Goal: Use online tool/utility: Use online tool/utility

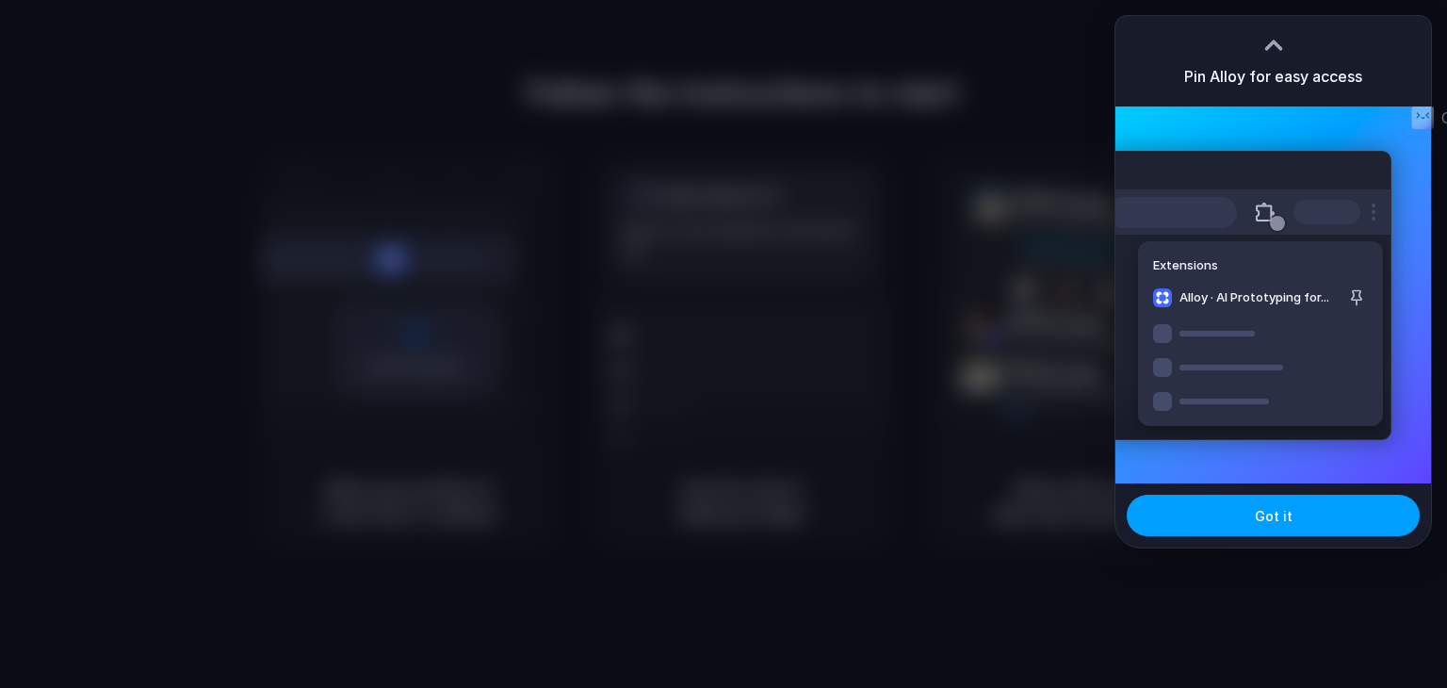
click at [1258, 515] on span "Got it" at bounding box center [1274, 516] width 38 height 20
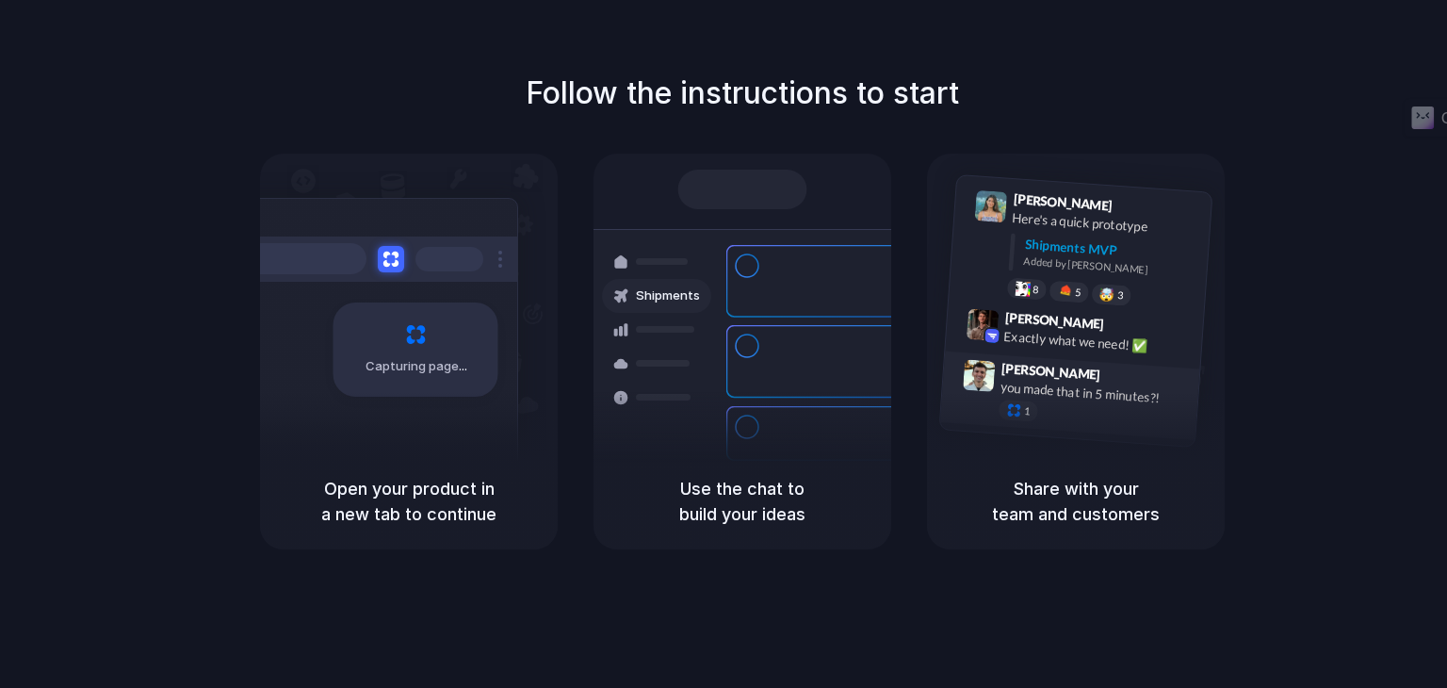
click at [1131, 408] on div "1" at bounding box center [1093, 415] width 188 height 33
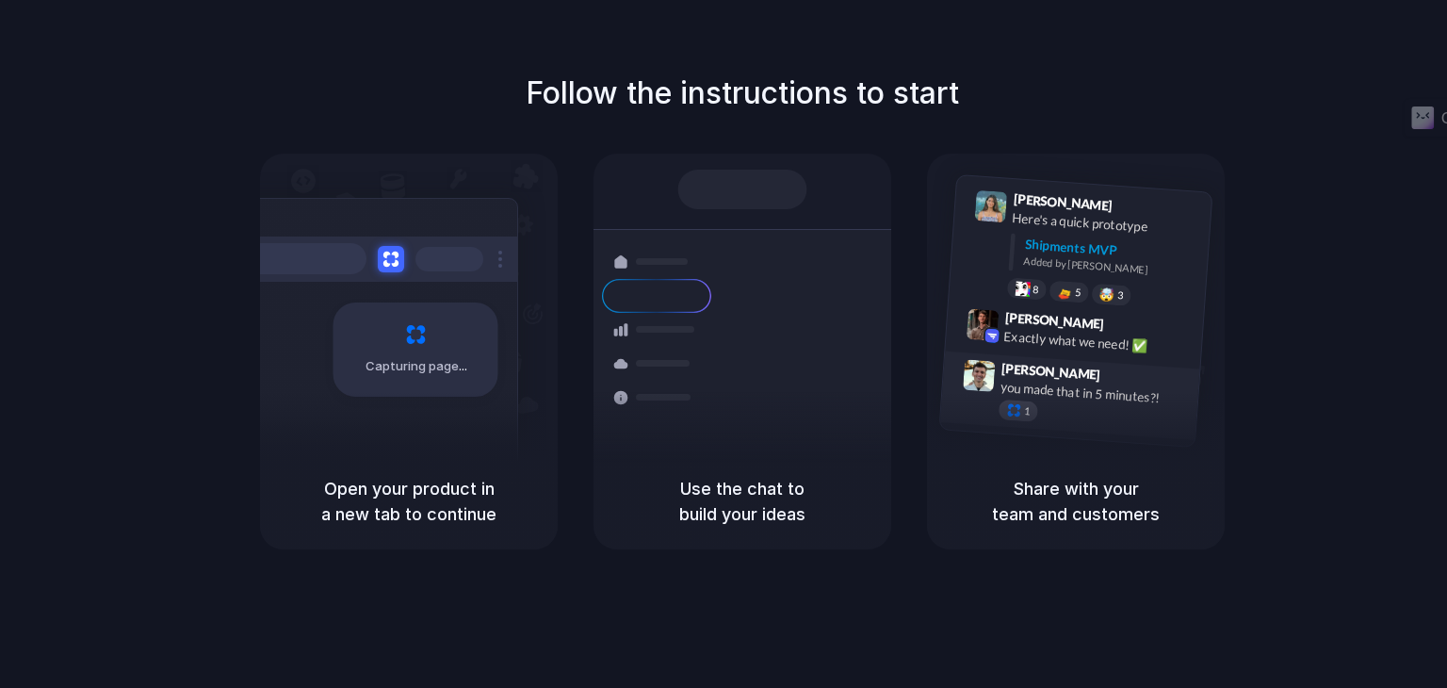
click at [1014, 414] on div "1" at bounding box center [1019, 410] width 41 height 23
click at [1024, 408] on span "2" at bounding box center [1027, 410] width 7 height 10
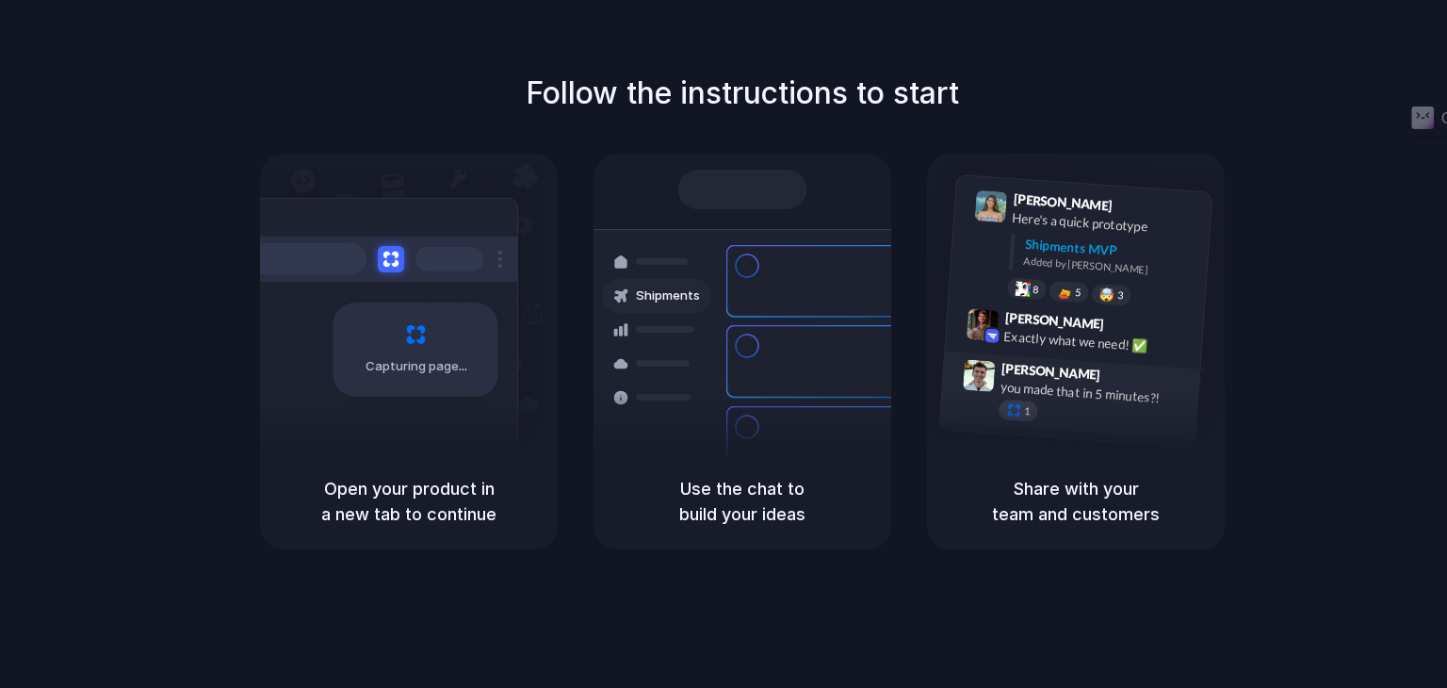
click at [1002, 411] on div "1" at bounding box center [1019, 410] width 41 height 23
click at [1009, 404] on div at bounding box center [1014, 409] width 16 height 16
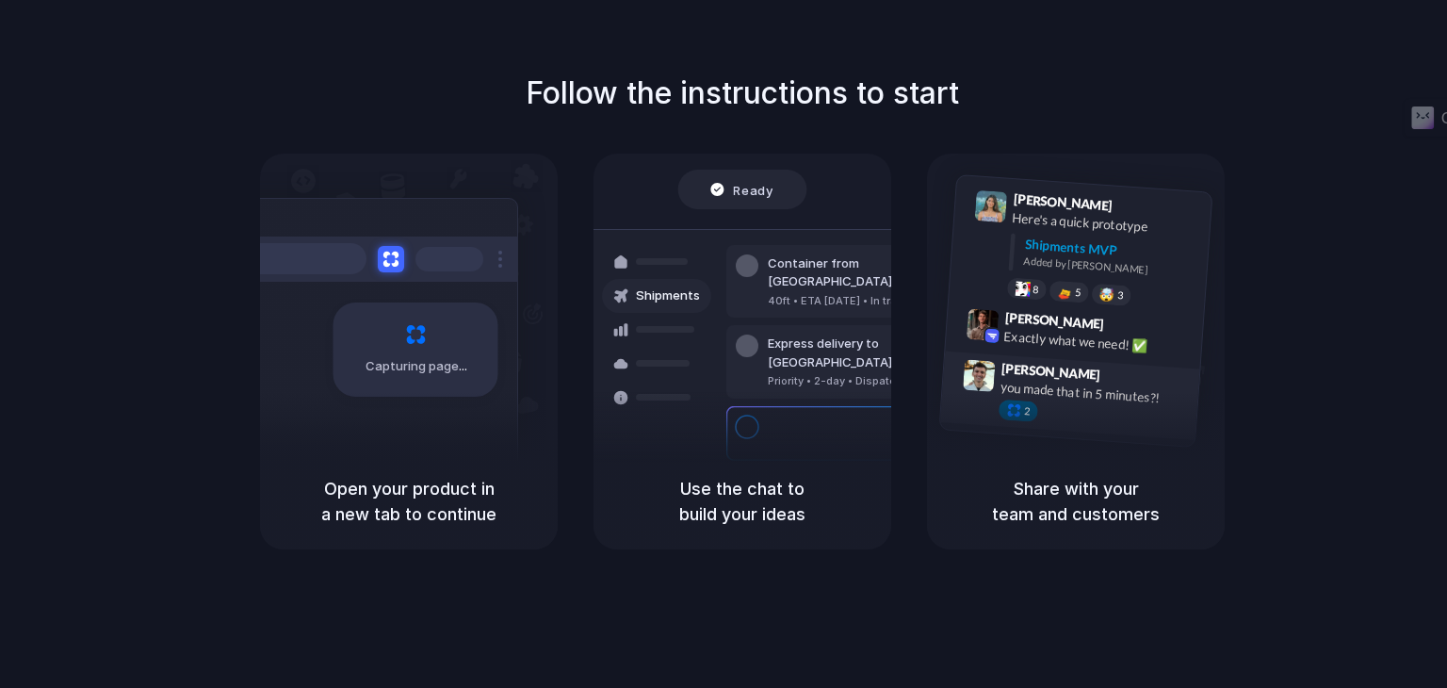
click at [1009, 404] on div at bounding box center [1014, 409] width 16 height 16
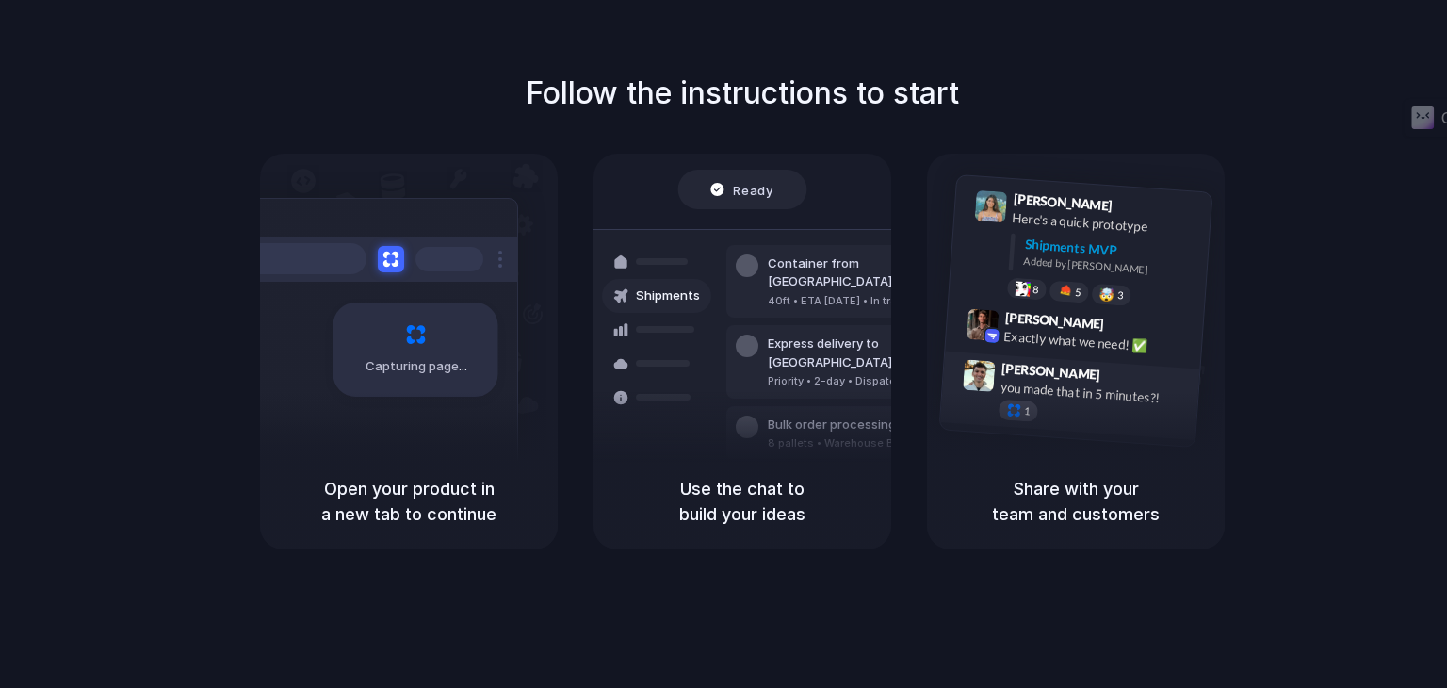
click at [1009, 404] on div at bounding box center [1014, 409] width 16 height 16
click at [1014, 415] on div "1" at bounding box center [1019, 410] width 41 height 23
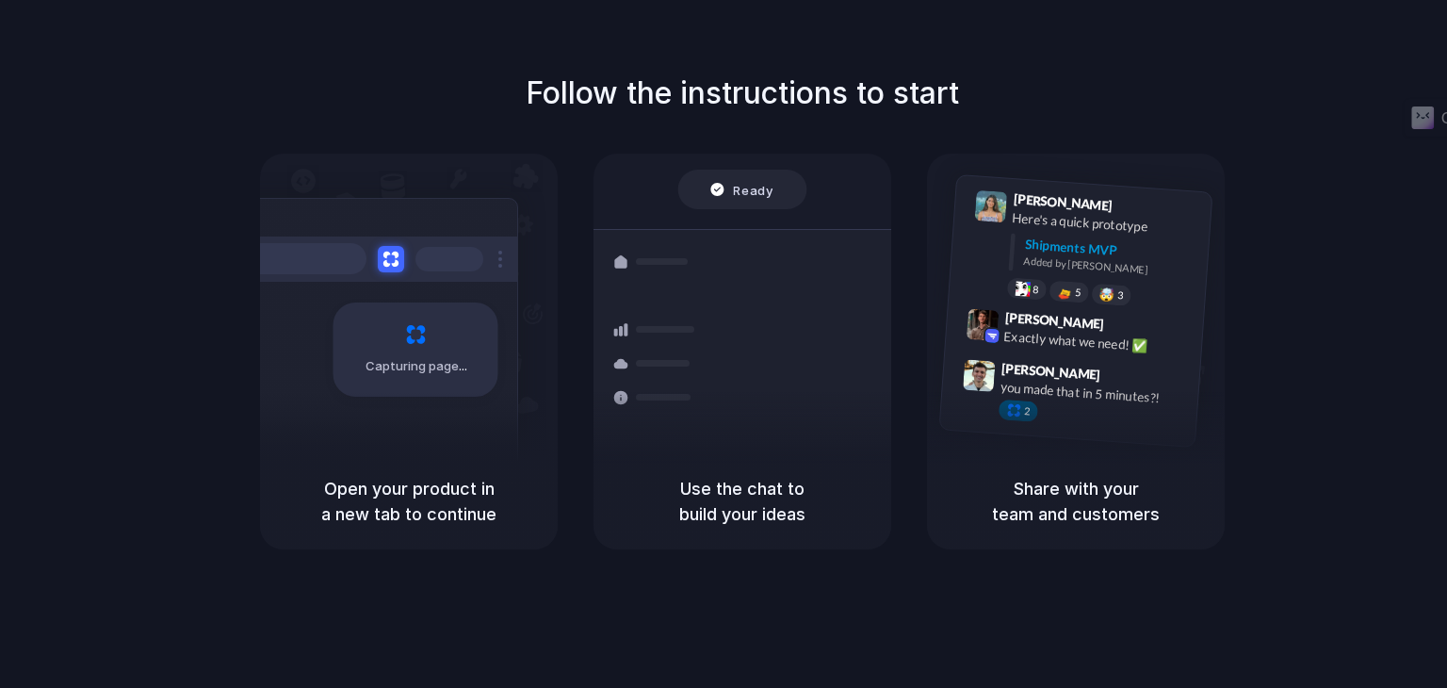
click at [812, 490] on h5 "Use the chat to build your ideas" at bounding box center [742, 501] width 252 height 51
click at [766, 340] on div "Container from Shanghai 40ft • ETA Dec 28 • In transit Express delivery to NYC …" at bounding box center [811, 435] width 200 height 264
click at [1131, 232] on div "Here's a quick prototype" at bounding box center [1106, 223] width 188 height 32
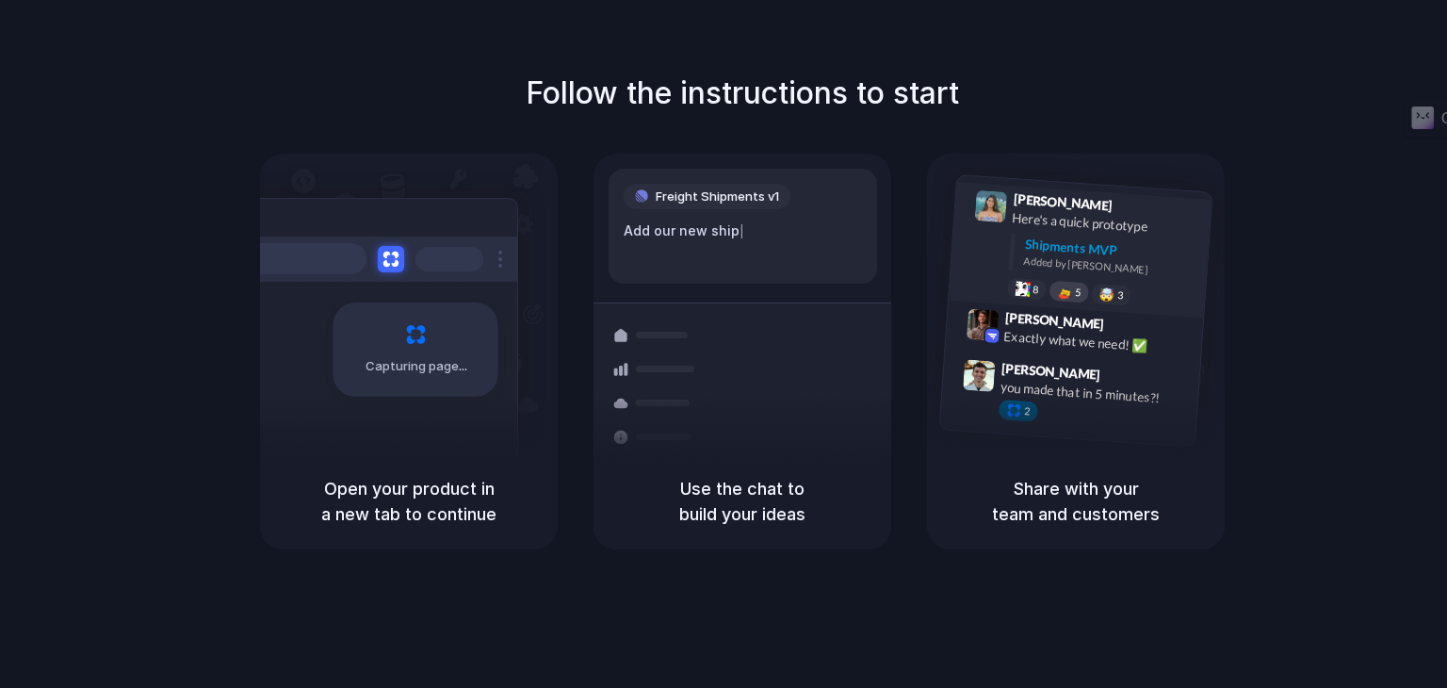
click at [1061, 293] on div at bounding box center [1065, 291] width 16 height 15
click at [1033, 289] on span "8" at bounding box center [1036, 289] width 7 height 10
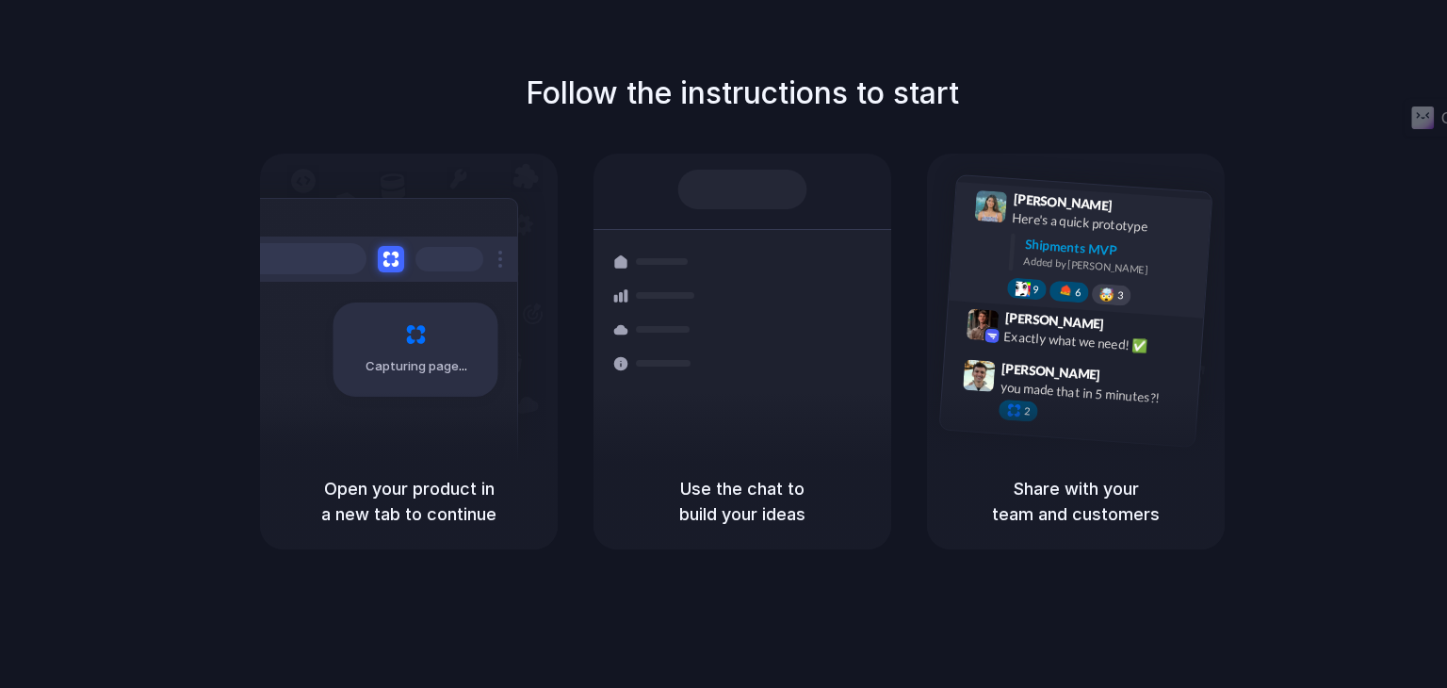
click at [1108, 293] on div "🤯" at bounding box center [1107, 294] width 16 height 14
click at [1123, 340] on div "Exactly what we need! ✅" at bounding box center [1097, 342] width 188 height 32
click at [1121, 291] on span "4" at bounding box center [1120, 294] width 7 height 10
click at [1114, 280] on div "Lily Parker 9:41 AM Here's a quick prototype Shipments MVP Added by Alloy 9 6 🤯…" at bounding box center [1100, 251] width 201 height 119
click at [1114, 290] on div "🤯" at bounding box center [1107, 294] width 16 height 14
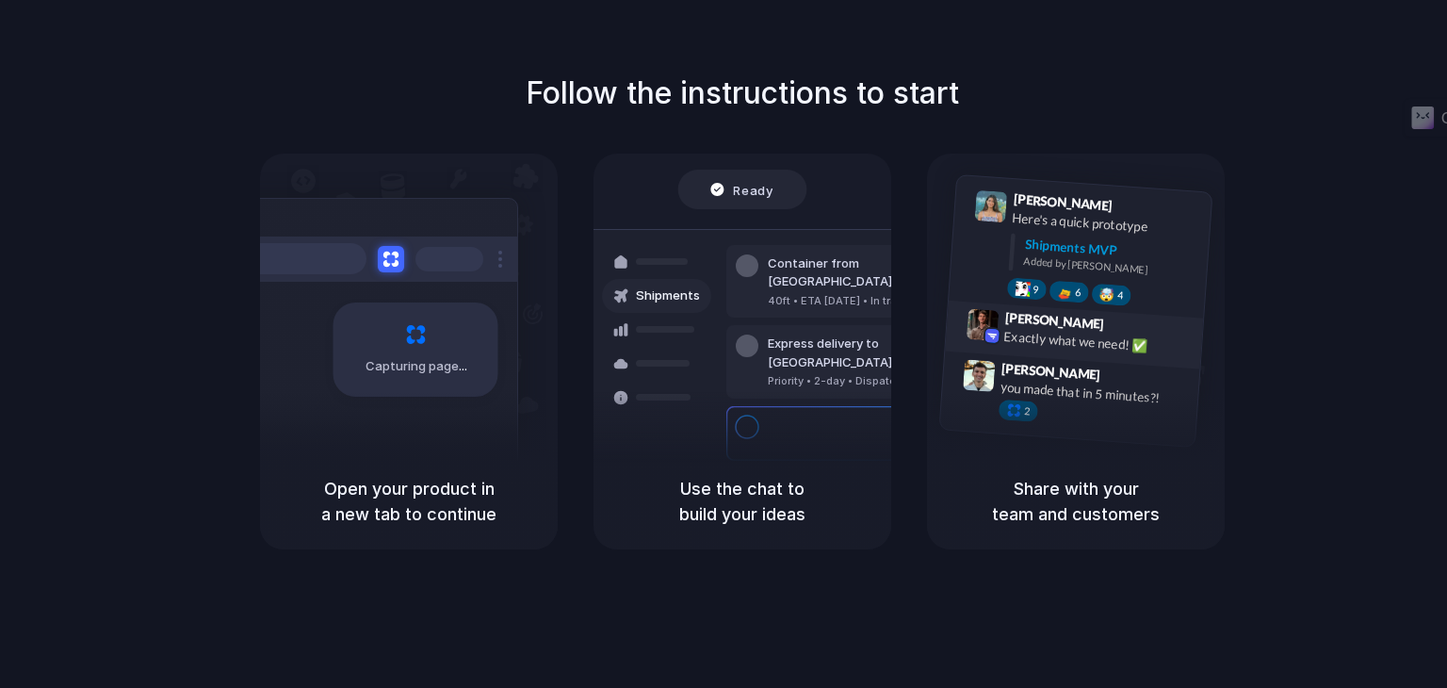
click at [1043, 337] on div "Exactly what we need! ✅" at bounding box center [1097, 342] width 188 height 32
click at [1001, 393] on div "Simon Kubica 9:47 AM you made that in 5 minutes?! 2" at bounding box center [1090, 396] width 198 height 71
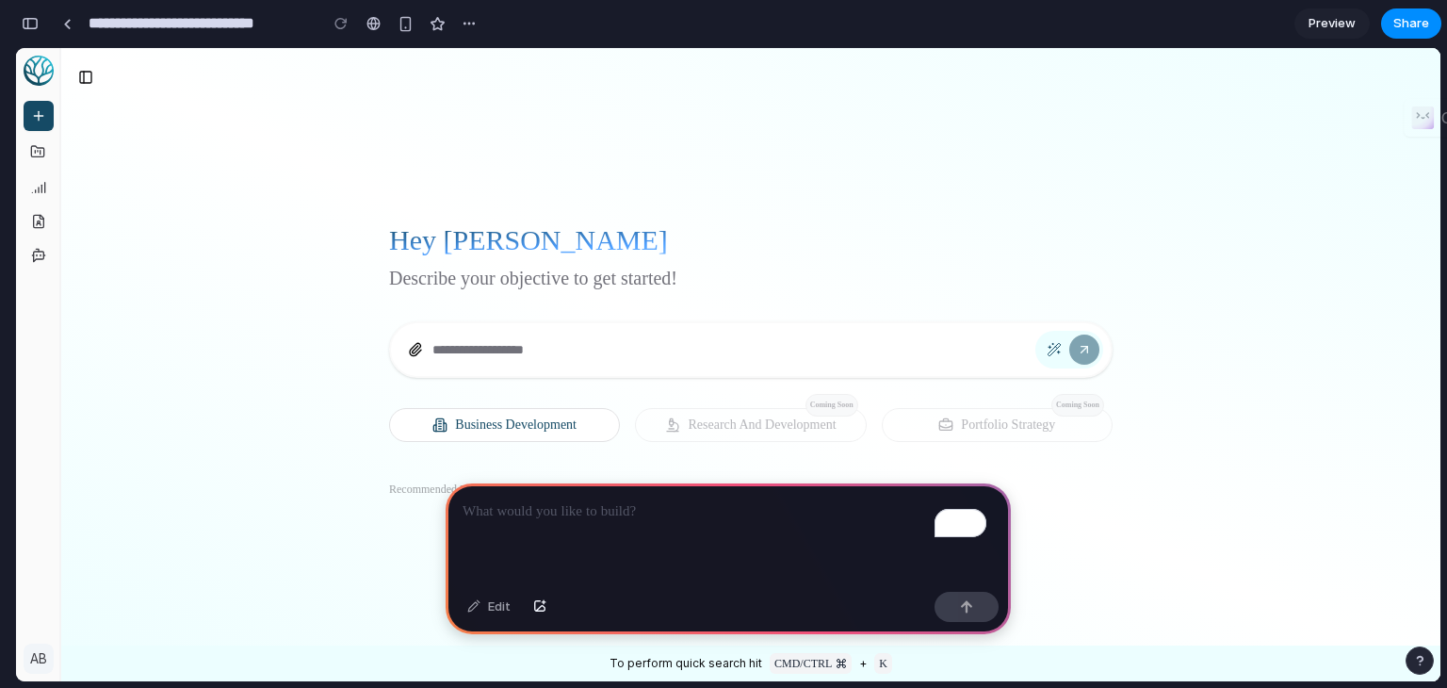
click at [41, 149] on button "button" at bounding box center [38, 152] width 28 height 34
click at [88, 73] on button "Toggle Sidebar" at bounding box center [86, 77] width 26 height 26
click at [80, 73] on button "Toggle Sidebar" at bounding box center [86, 77] width 26 height 26
click at [621, 338] on textarea at bounding box center [733, 349] width 603 height 23
click at [23, 20] on div "button" at bounding box center [30, 23] width 17 height 13
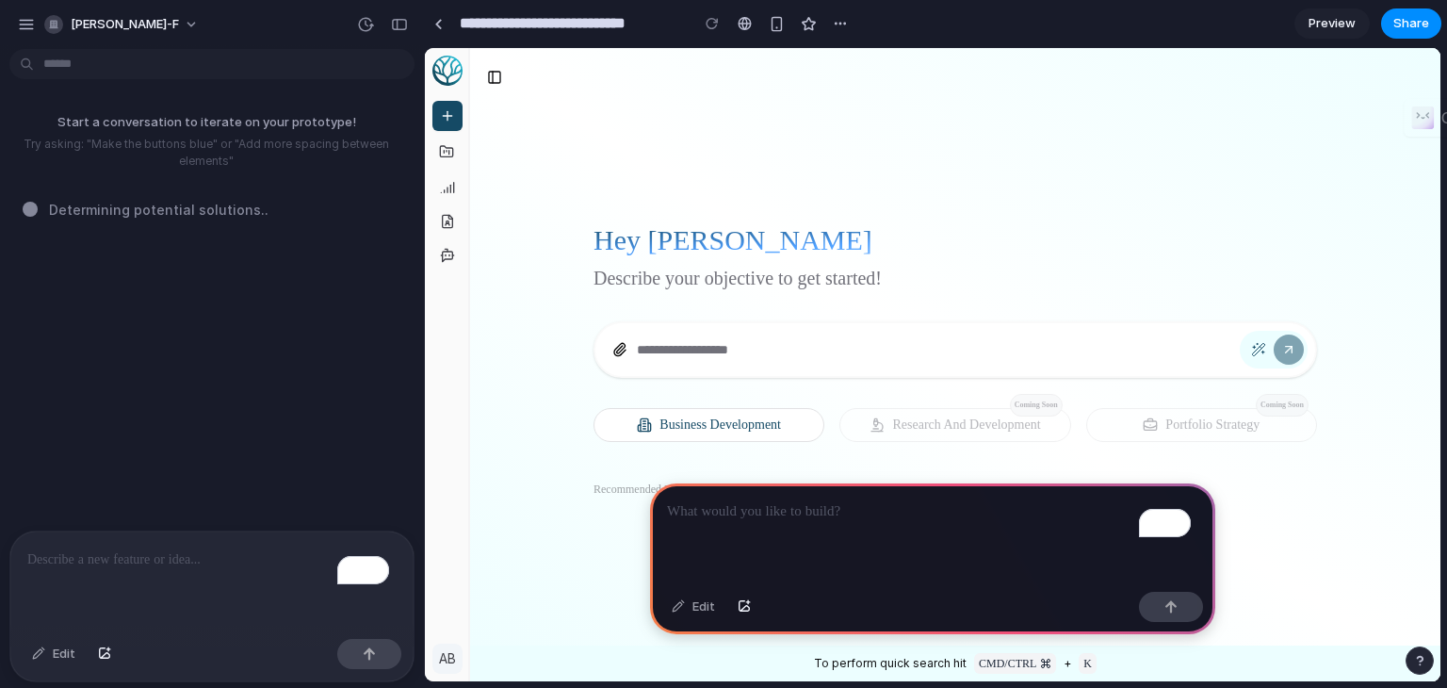
click at [468, 495] on button "Toggle Sidebar" at bounding box center [468, 364] width 15 height 633
click at [490, 73] on button "Toggle Sidebar" at bounding box center [494, 77] width 26 height 26
click at [179, 20] on span "[PERSON_NAME]-f" at bounding box center [125, 24] width 108 height 19
click at [294, 35] on div "Settings Invite members Change theme Sign out" at bounding box center [723, 344] width 1447 height 688
click at [854, 502] on p "To enrich screen reader interactions, please activate Accessibility in Grammarl…" at bounding box center [932, 511] width 531 height 23
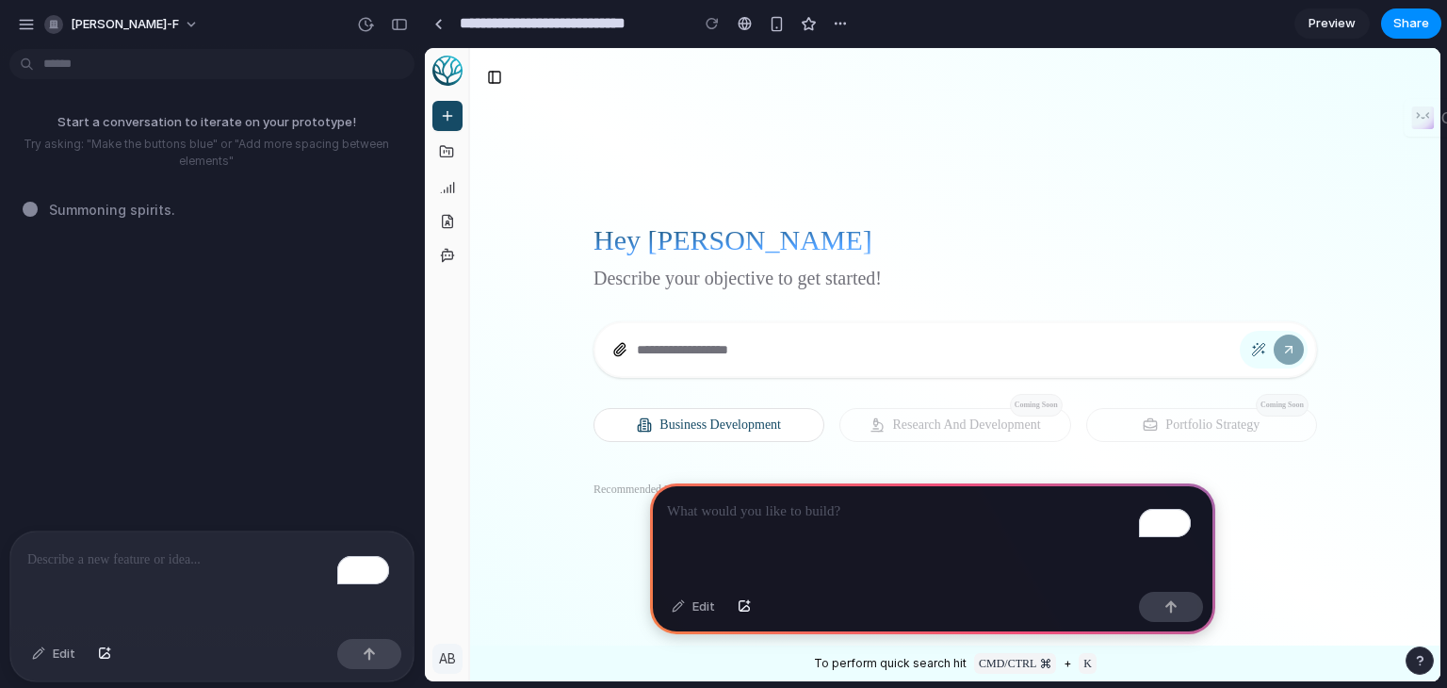
click at [1343, 22] on span "Preview" at bounding box center [1332, 23] width 47 height 19
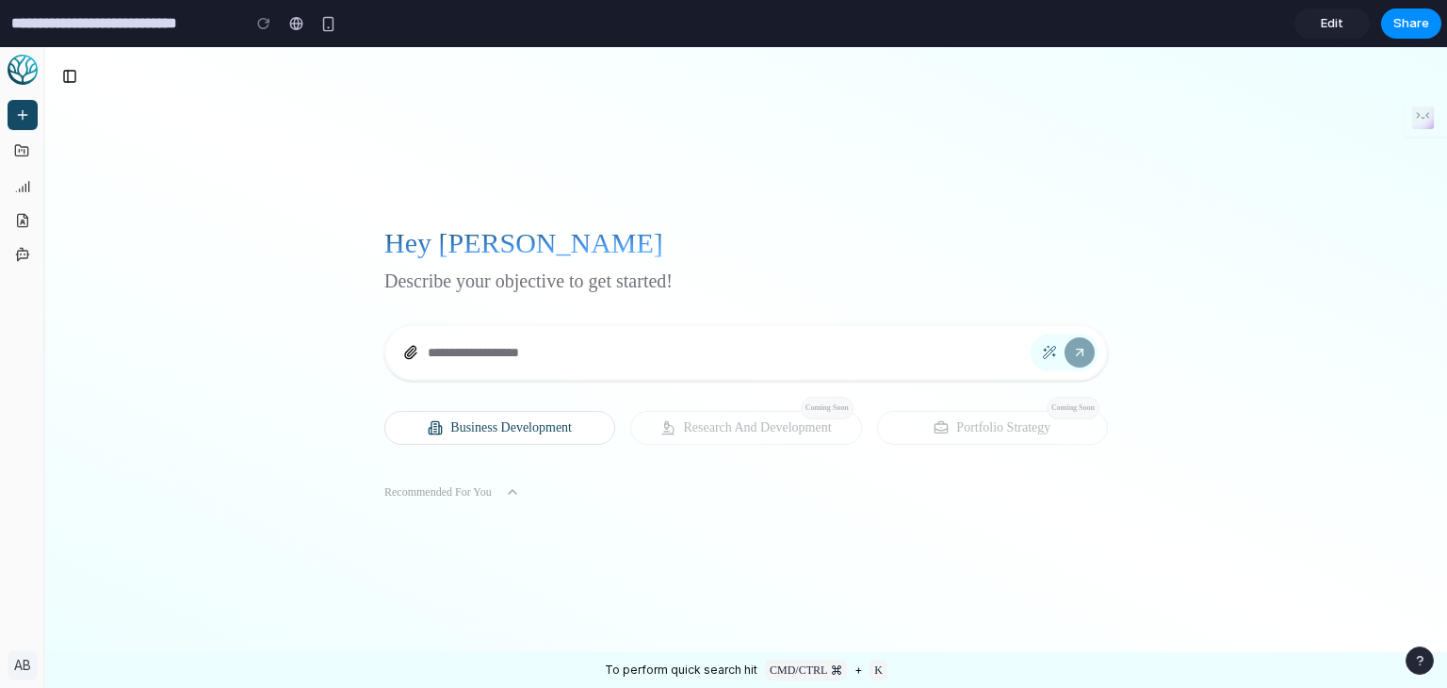
click at [1343, 20] on span "Edit" at bounding box center [1332, 23] width 23 height 19
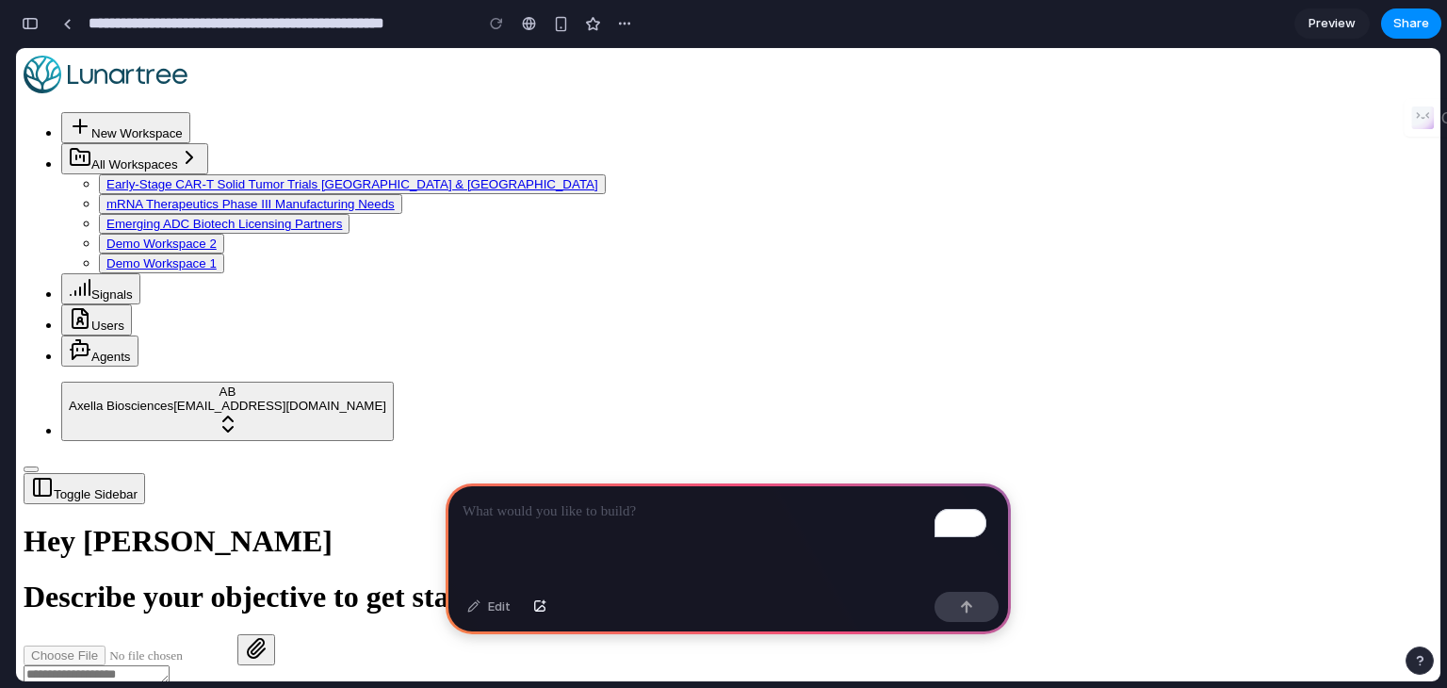
click at [565, 509] on p "To enrich screen reader interactions, please activate Accessibility in Grammarl…" at bounding box center [728, 511] width 531 height 23
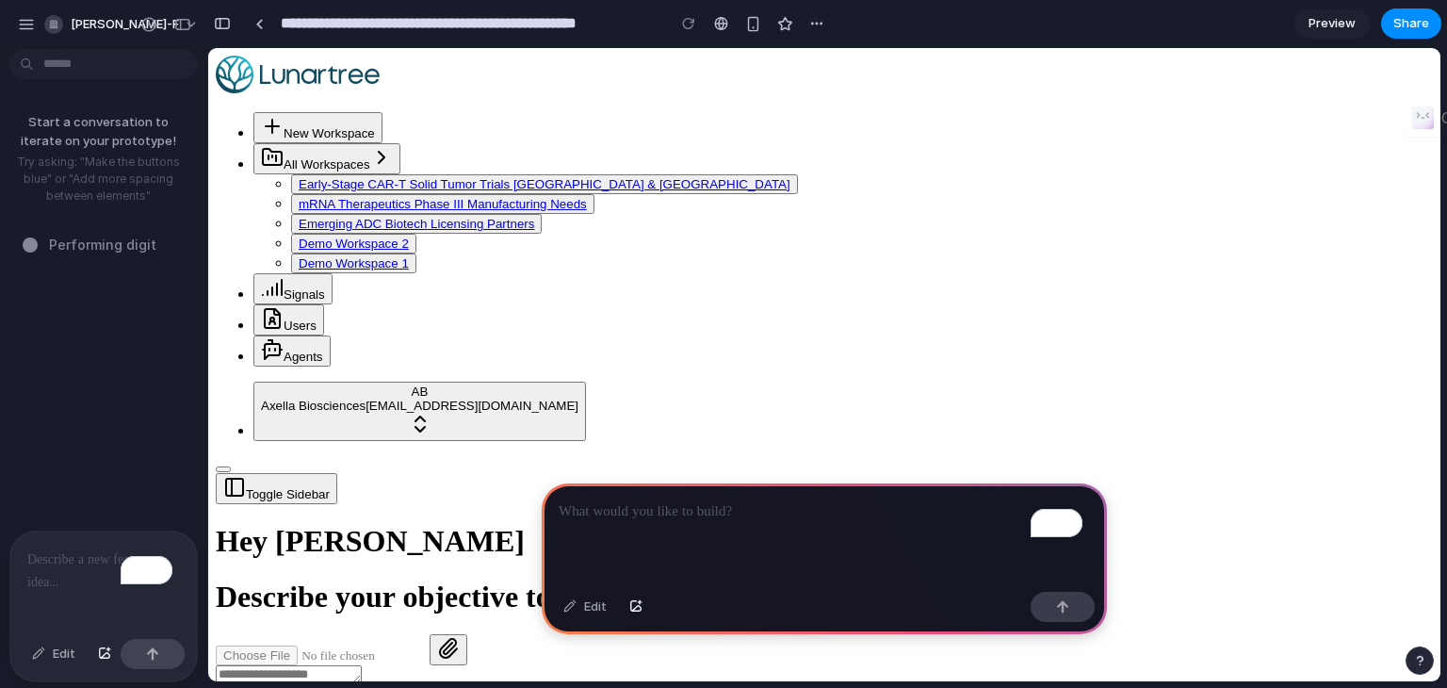
click at [702, 510] on p "To enrich screen reader interactions, please activate Accessibility in Grammarl…" at bounding box center [824, 511] width 531 height 23
click at [697, 513] on p "To enrich screen reader interactions, please activate Accessibility in Grammarl…" at bounding box center [824, 511] width 531 height 23
click at [693, 535] on div "To enrich screen reader interactions, please activate Accessibility in Grammarl…" at bounding box center [824, 533] width 565 height 101
click at [23, 27] on div "button" at bounding box center [26, 24] width 17 height 17
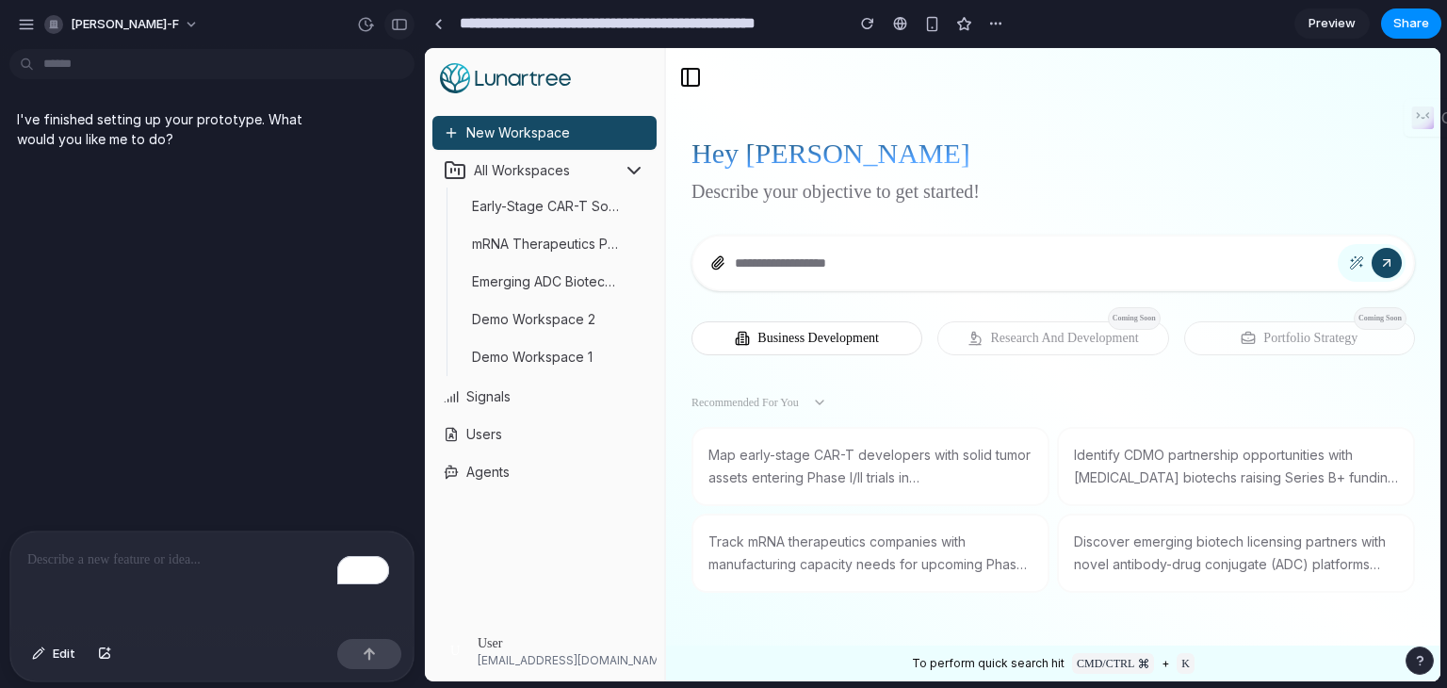
click at [399, 35] on button "button" at bounding box center [399, 24] width 30 height 30
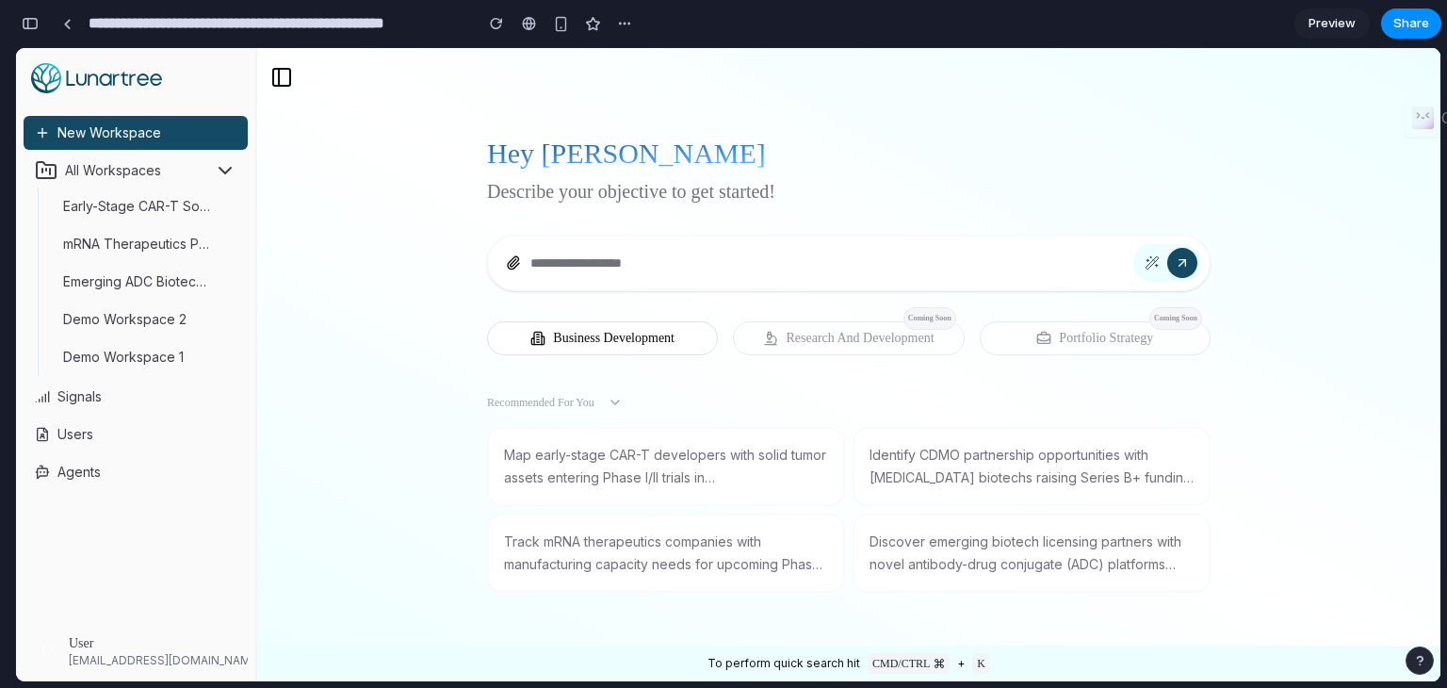
click at [583, 252] on textarea at bounding box center [831, 263] width 603 height 23
click at [1317, 21] on span "Preview" at bounding box center [1332, 23] width 47 height 19
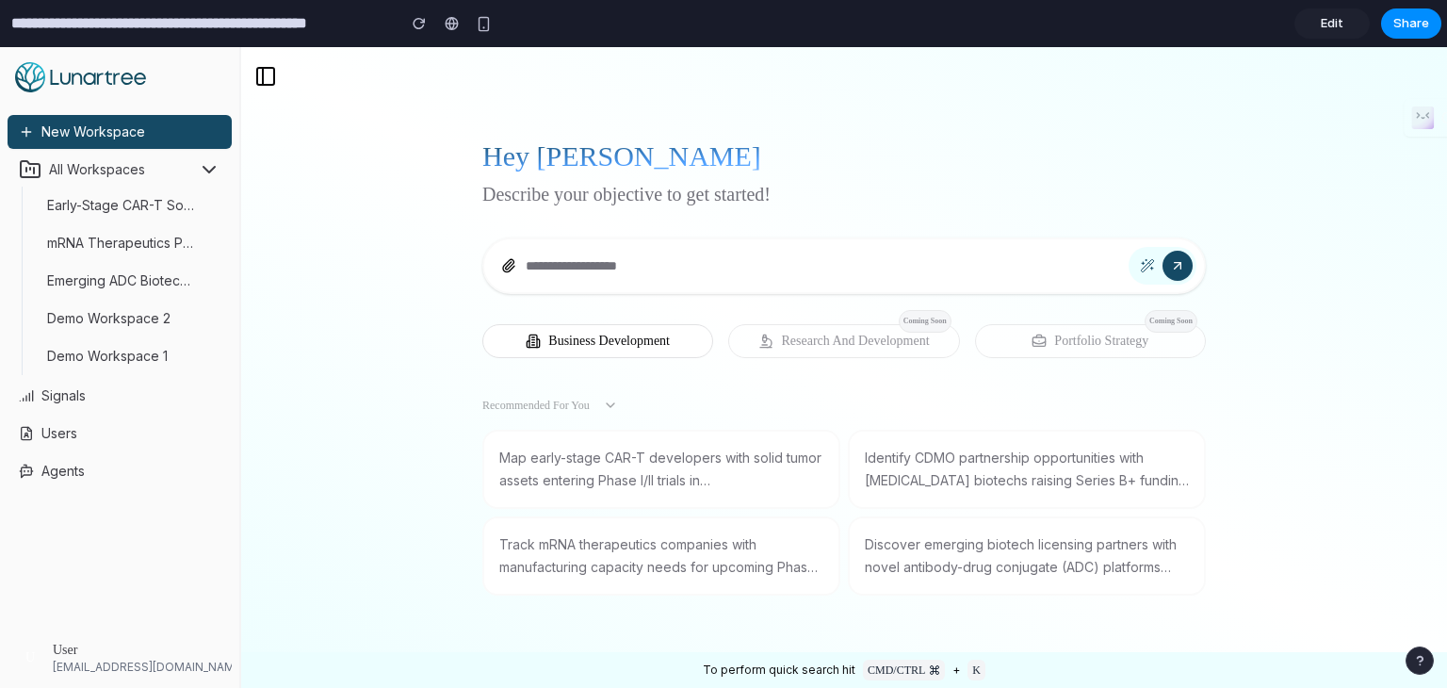
click at [1332, 18] on span "Edit" at bounding box center [1332, 23] width 23 height 19
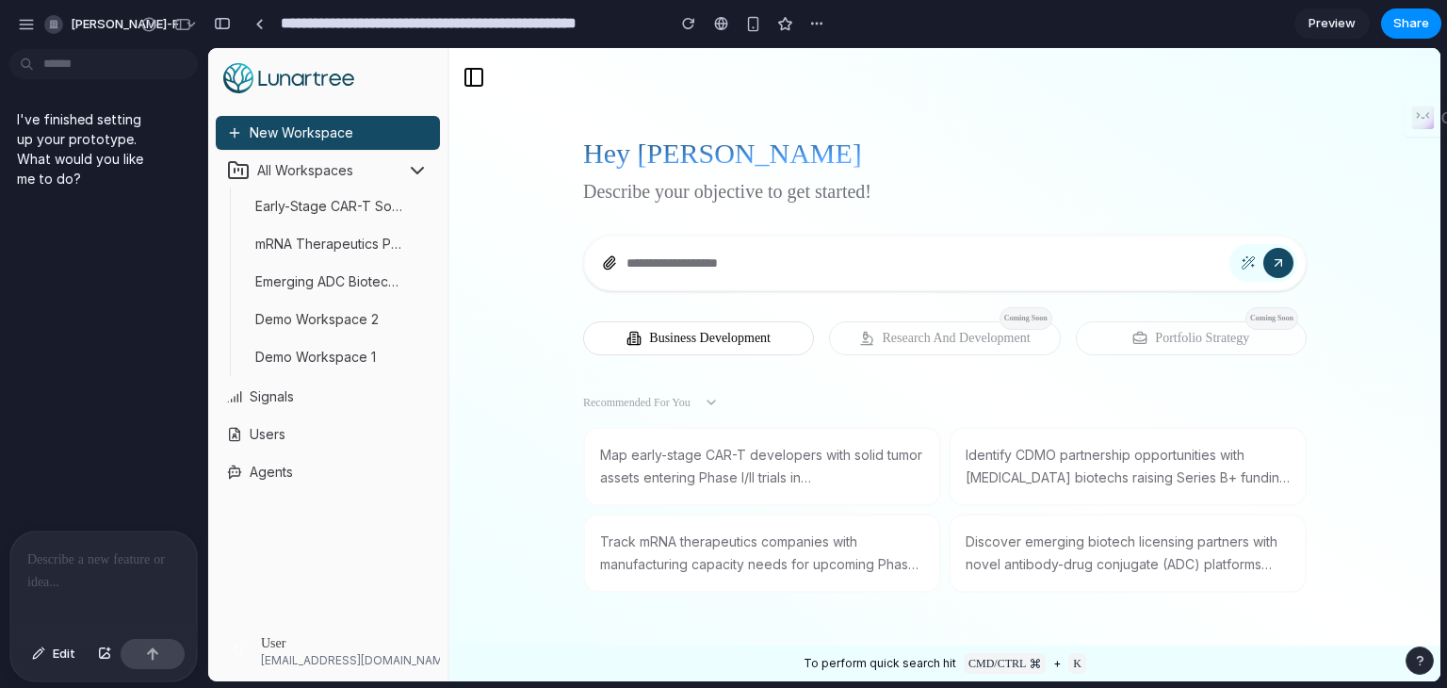
click at [130, 564] on div at bounding box center [103, 581] width 187 height 100
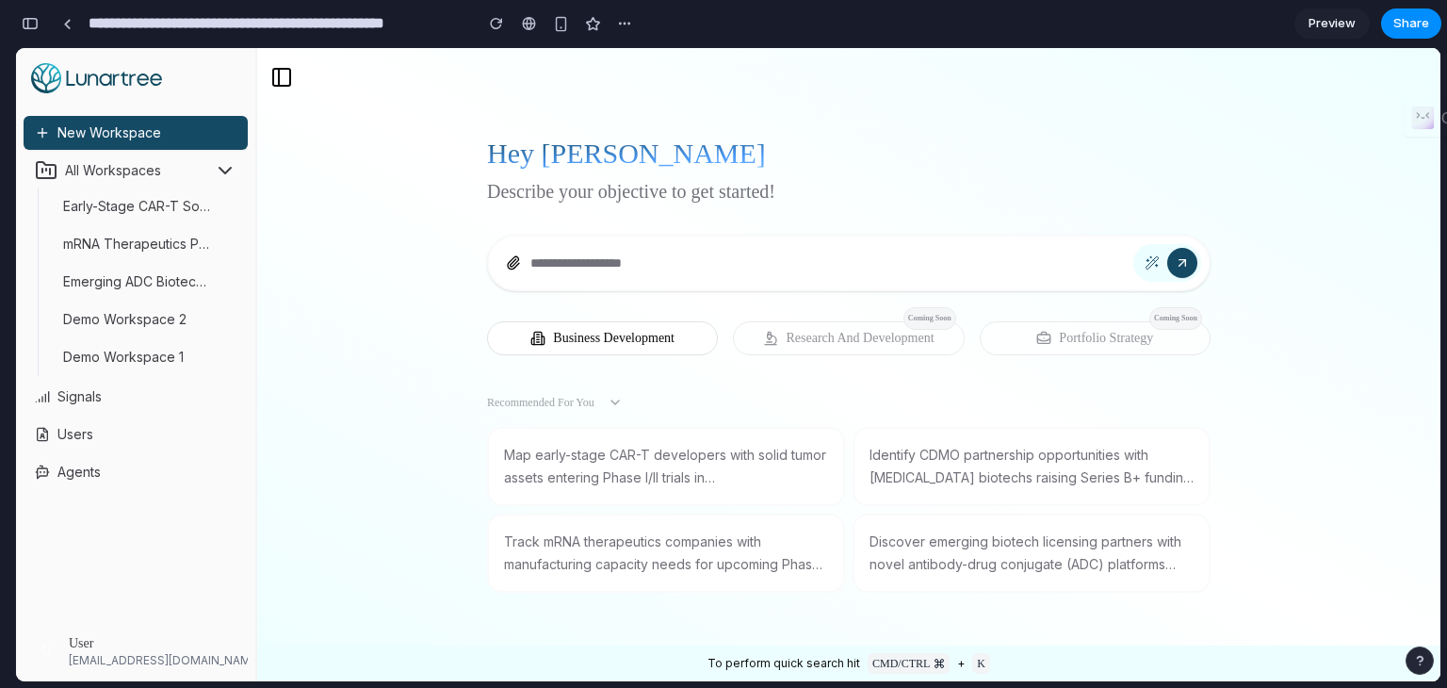
click at [174, 198] on span "Early-Stage CAR-T Solid Tumor Trials [GEOGRAPHIC_DATA] & [GEOGRAPHIC_DATA]" at bounding box center [321, 206] width 516 height 16
click at [185, 254] on button "mRNA Therapeutics Phase III Manufacturing Needs" at bounding box center [137, 244] width 178 height 34
click at [219, 171] on button "All Workspaces" at bounding box center [136, 171] width 224 height 34
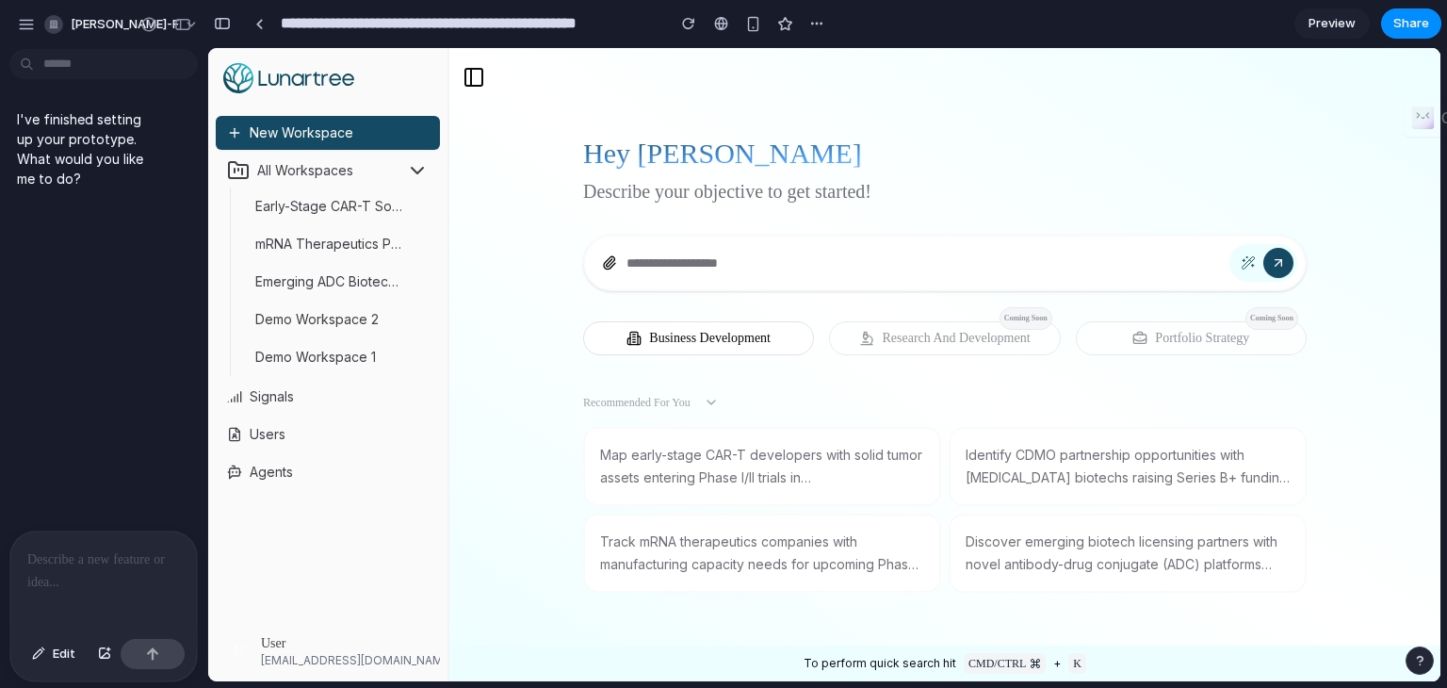
click at [82, 556] on p at bounding box center [103, 559] width 153 height 23
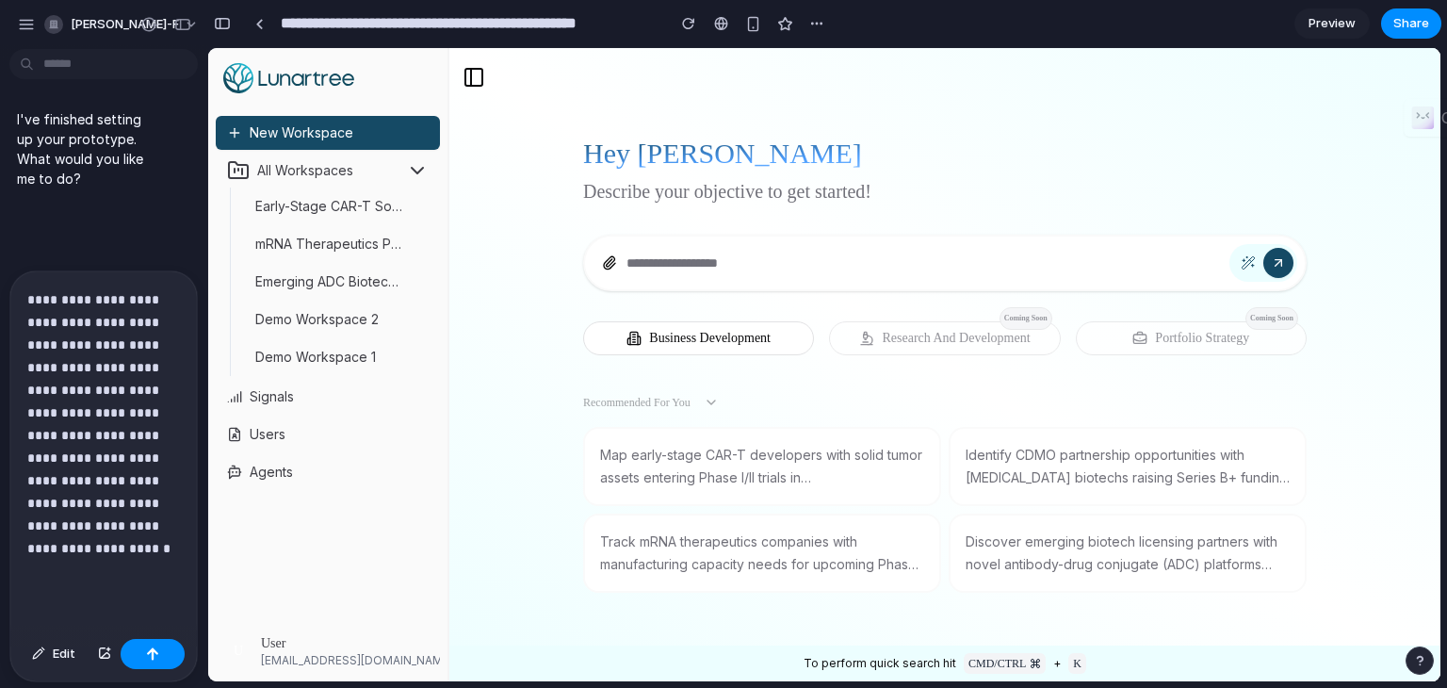
click at [95, 587] on p "**********" at bounding box center [99, 446] width 145 height 317
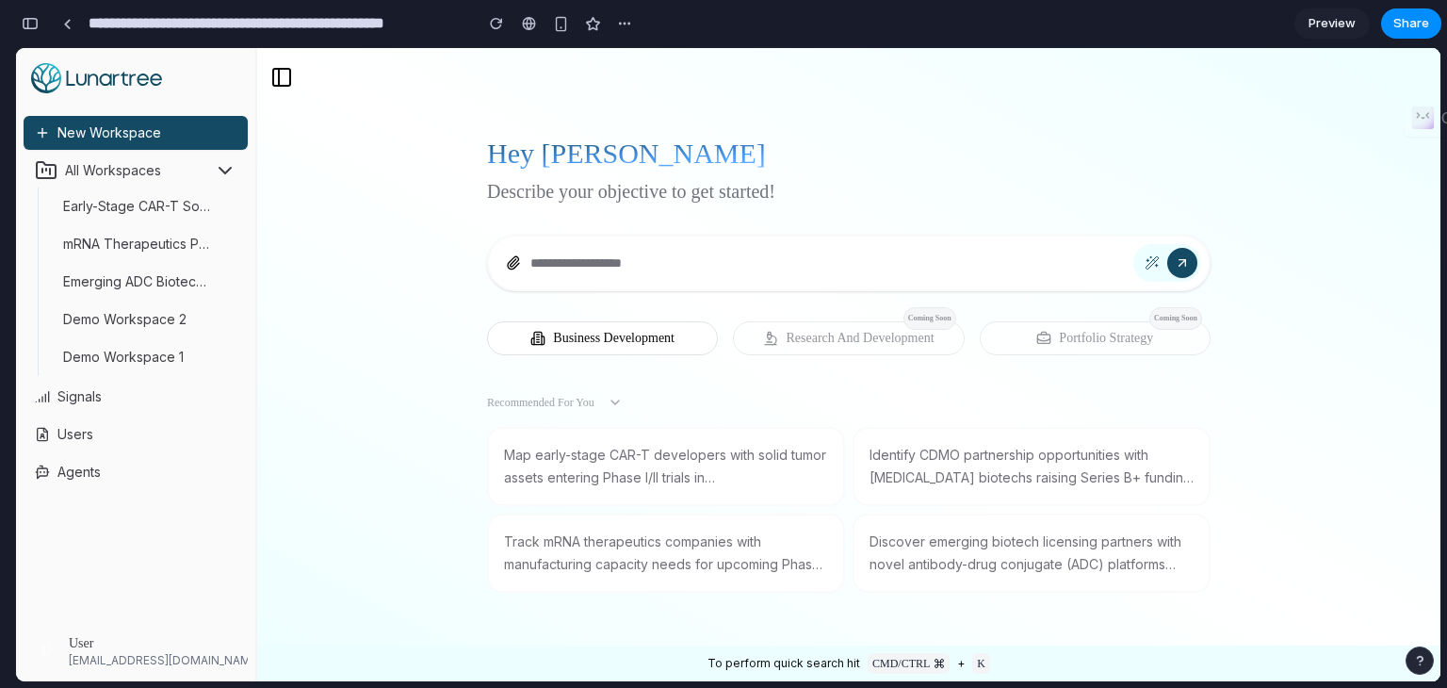
click at [31, 11] on button "button" at bounding box center [30, 23] width 30 height 30
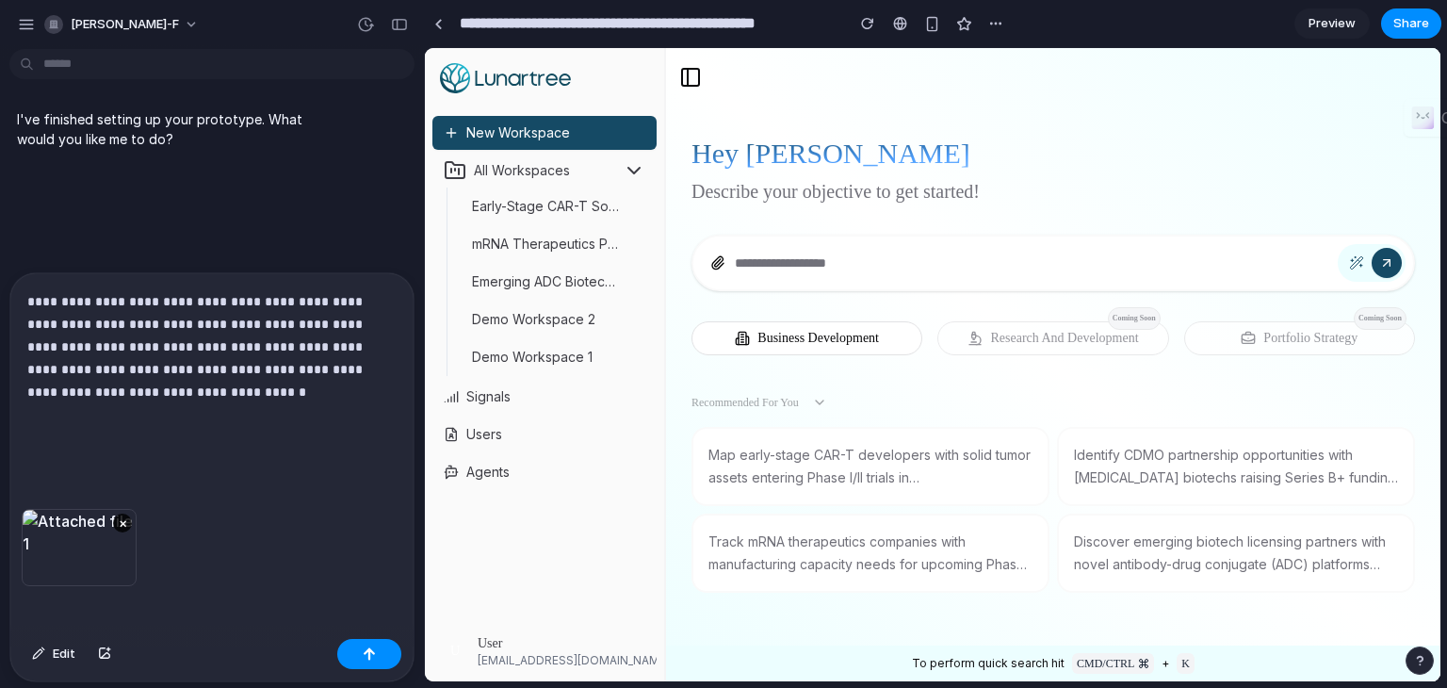
click at [207, 402] on p "**********" at bounding box center [208, 369] width 362 height 158
click at [78, 452] on div "**********" at bounding box center [211, 391] width 403 height 236
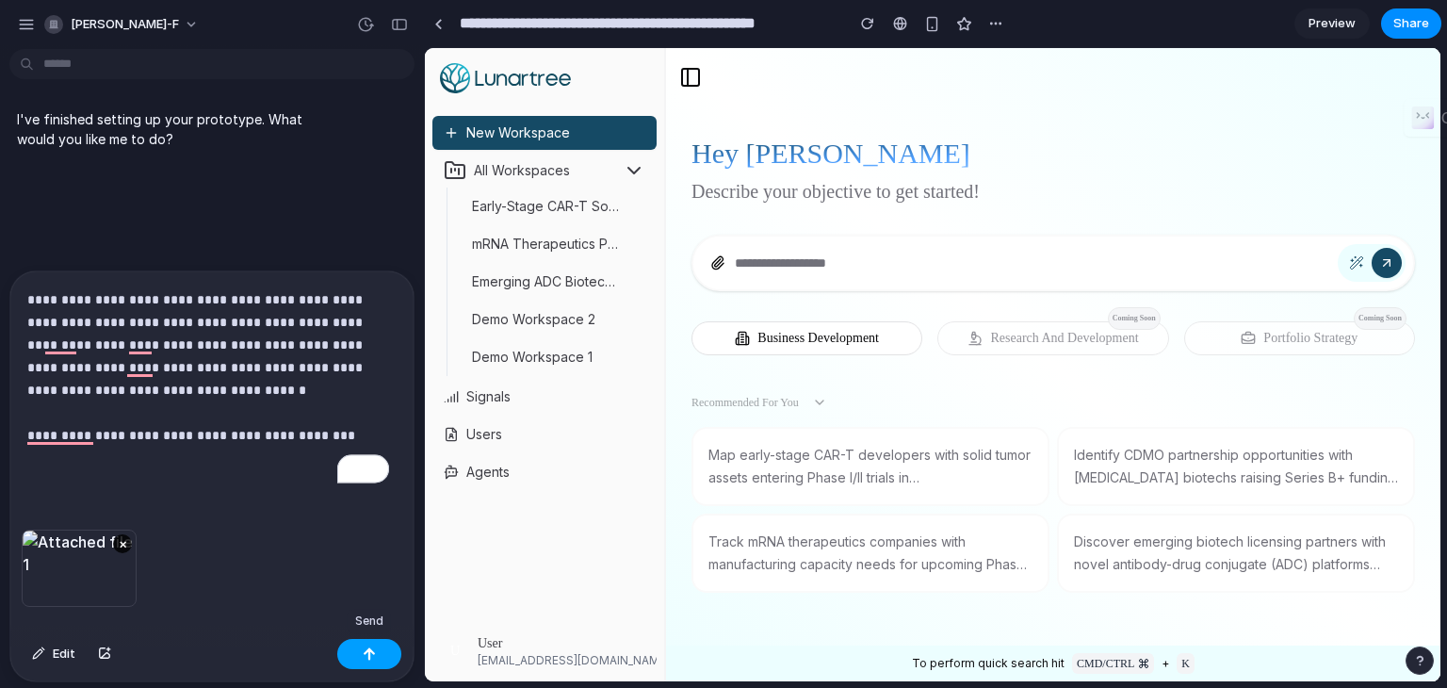
click at [363, 653] on div "button" at bounding box center [369, 653] width 13 height 13
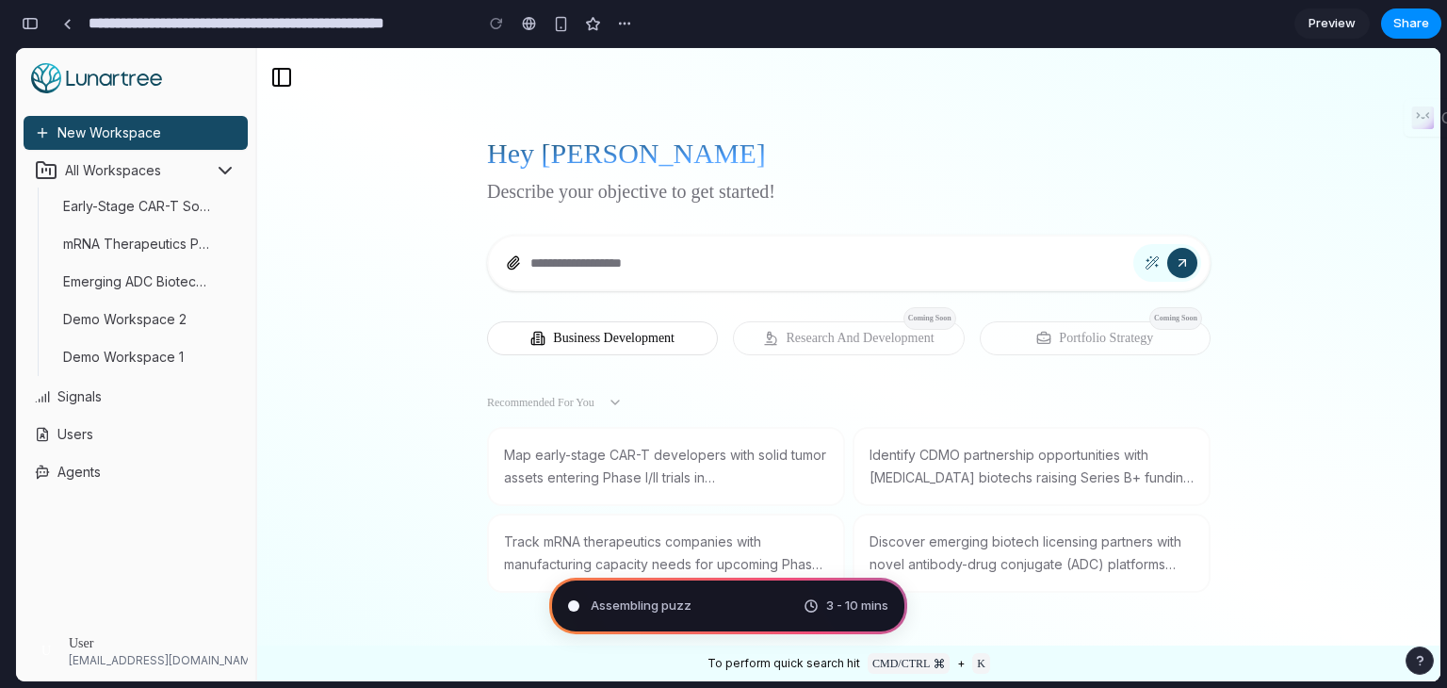
scroll to position [222, 0]
type input "**********"
click at [26, 22] on div "button" at bounding box center [30, 23] width 17 height 13
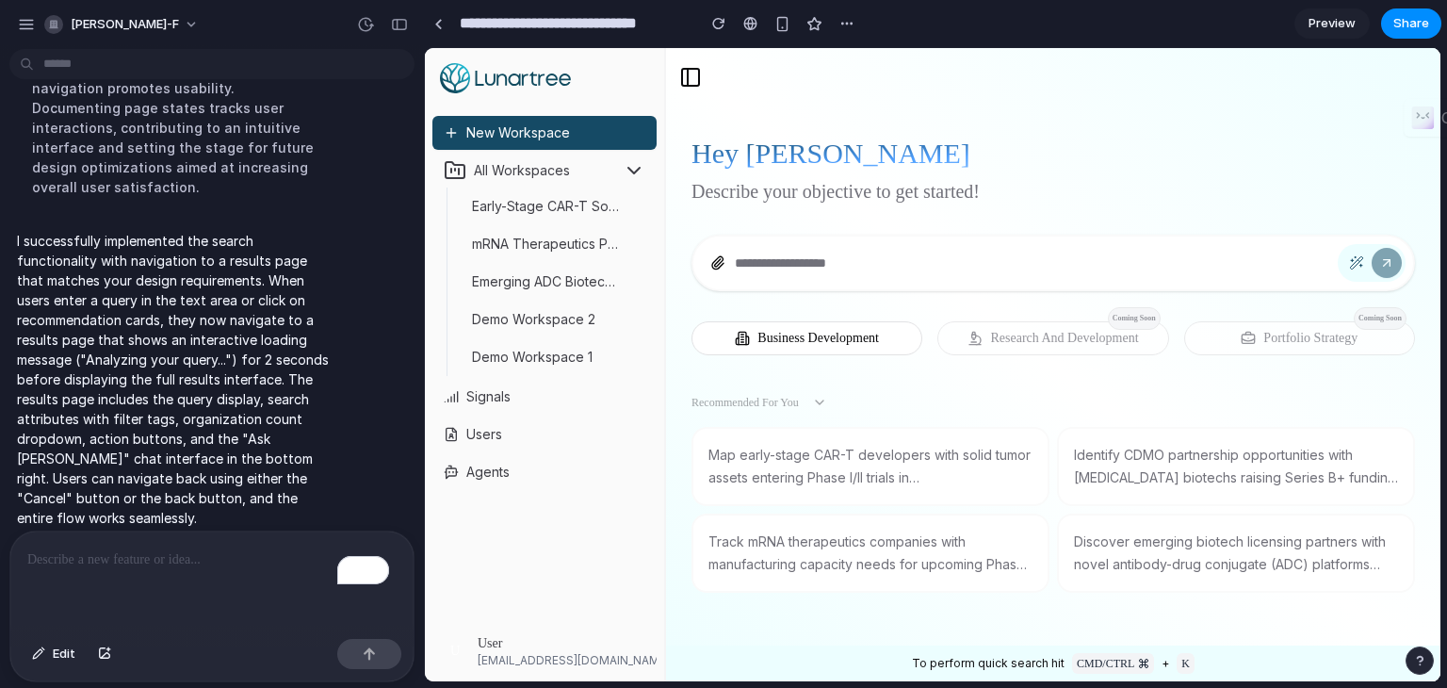
scroll to position [769, 0]
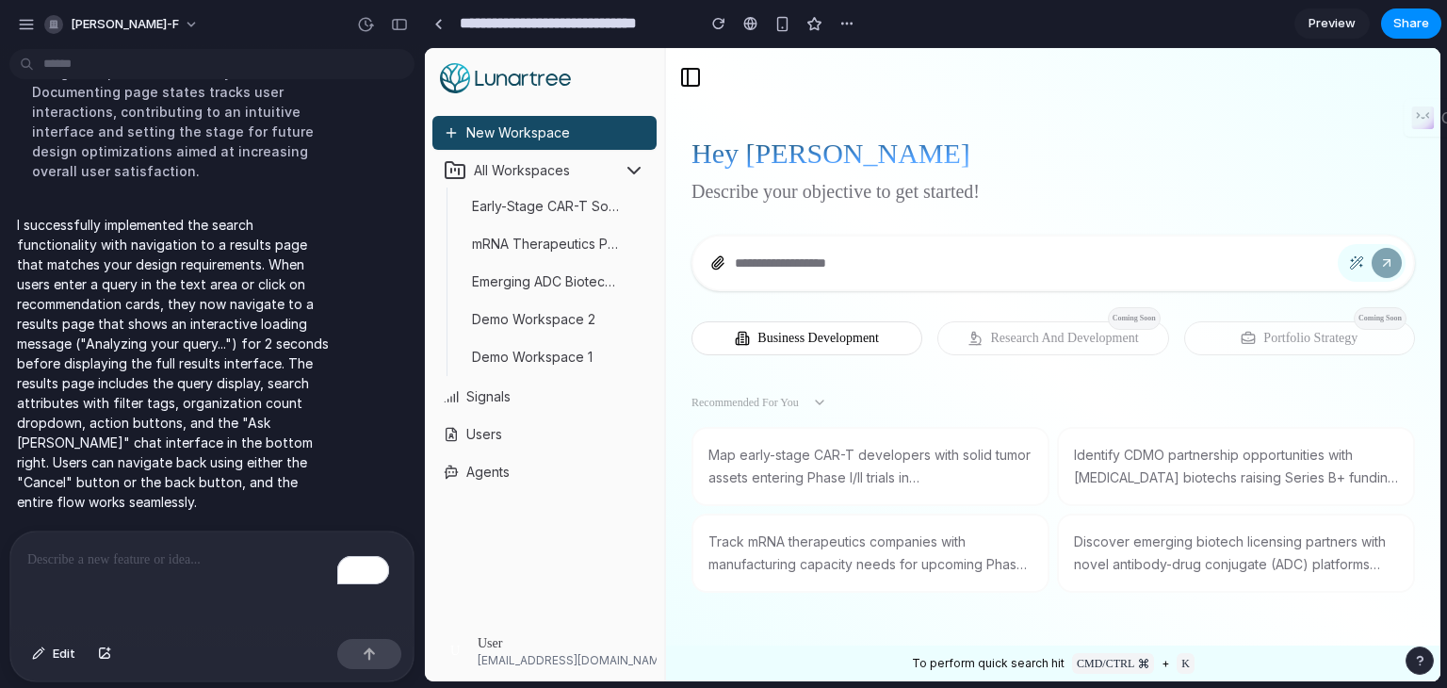
click at [890, 261] on textarea at bounding box center [1036, 263] width 603 height 23
click at [823, 463] on p "Map early-stage CAR-T developers with solid tumor assets entering Phase I/II tr…" at bounding box center [870, 466] width 324 height 45
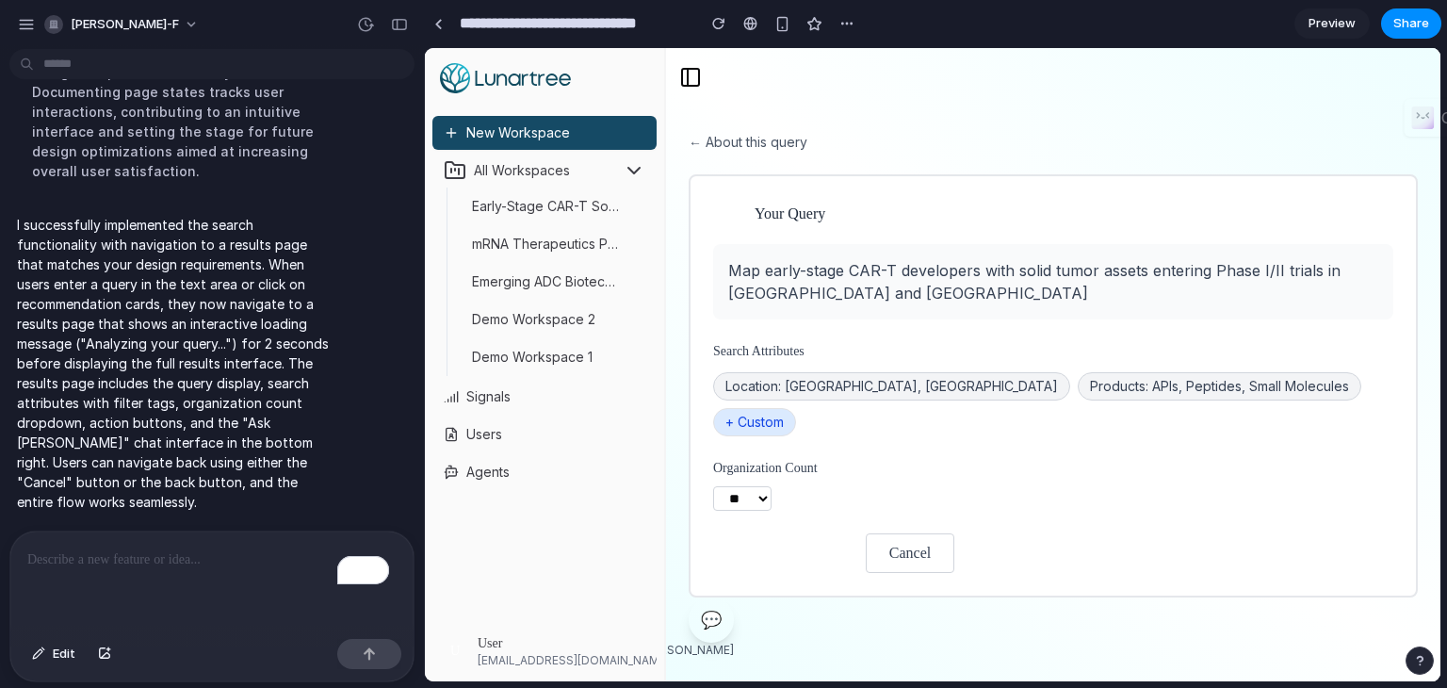
click at [784, 533] on button "Confirm Search" at bounding box center [783, 553] width 141 height 40
click at [826, 399] on span "Location: [GEOGRAPHIC_DATA], [GEOGRAPHIC_DATA]" at bounding box center [891, 386] width 357 height 28
click at [796, 408] on span "+ Custom" at bounding box center [754, 422] width 83 height 28
click at [745, 150] on button "← About this query" at bounding box center [748, 142] width 119 height 19
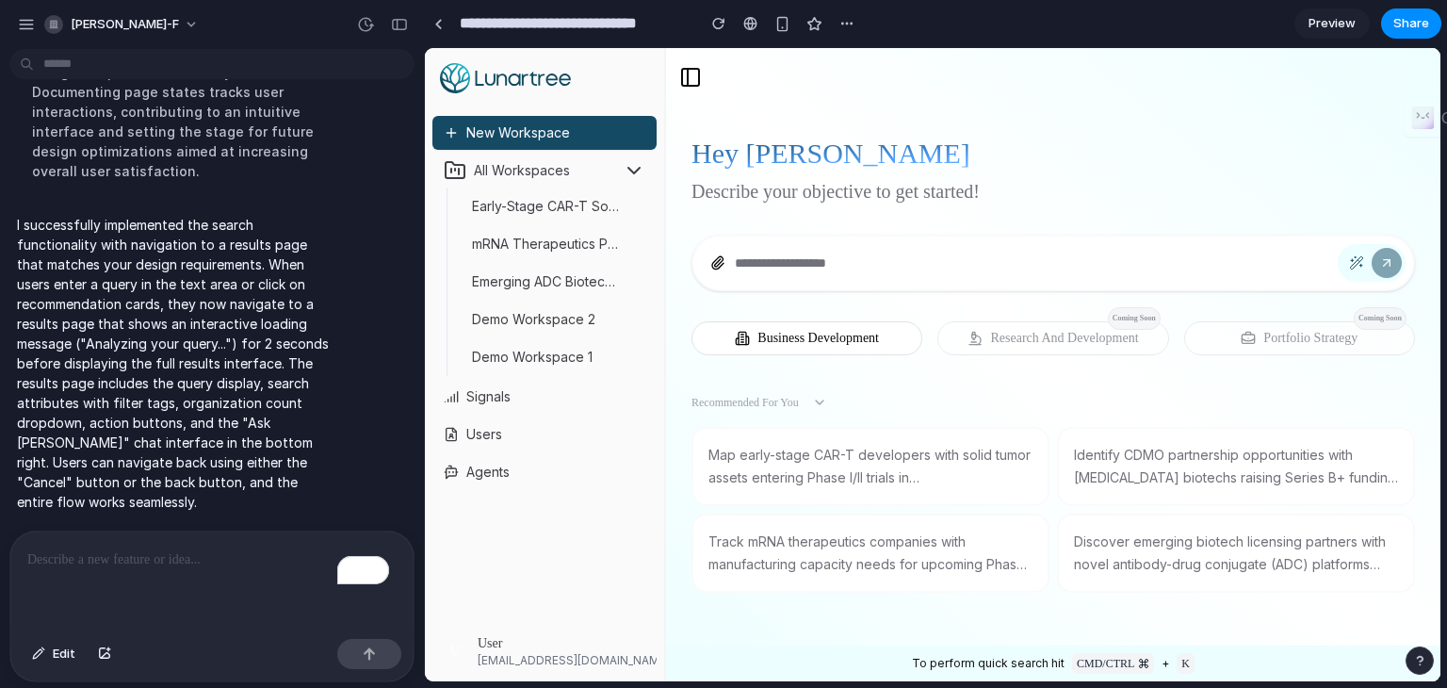
click at [818, 321] on button "Business Development" at bounding box center [807, 338] width 231 height 34
click at [920, 455] on p "Map early-stage CAR-T developers with solid tumor assets entering Phase I/II tr…" at bounding box center [870, 466] width 324 height 45
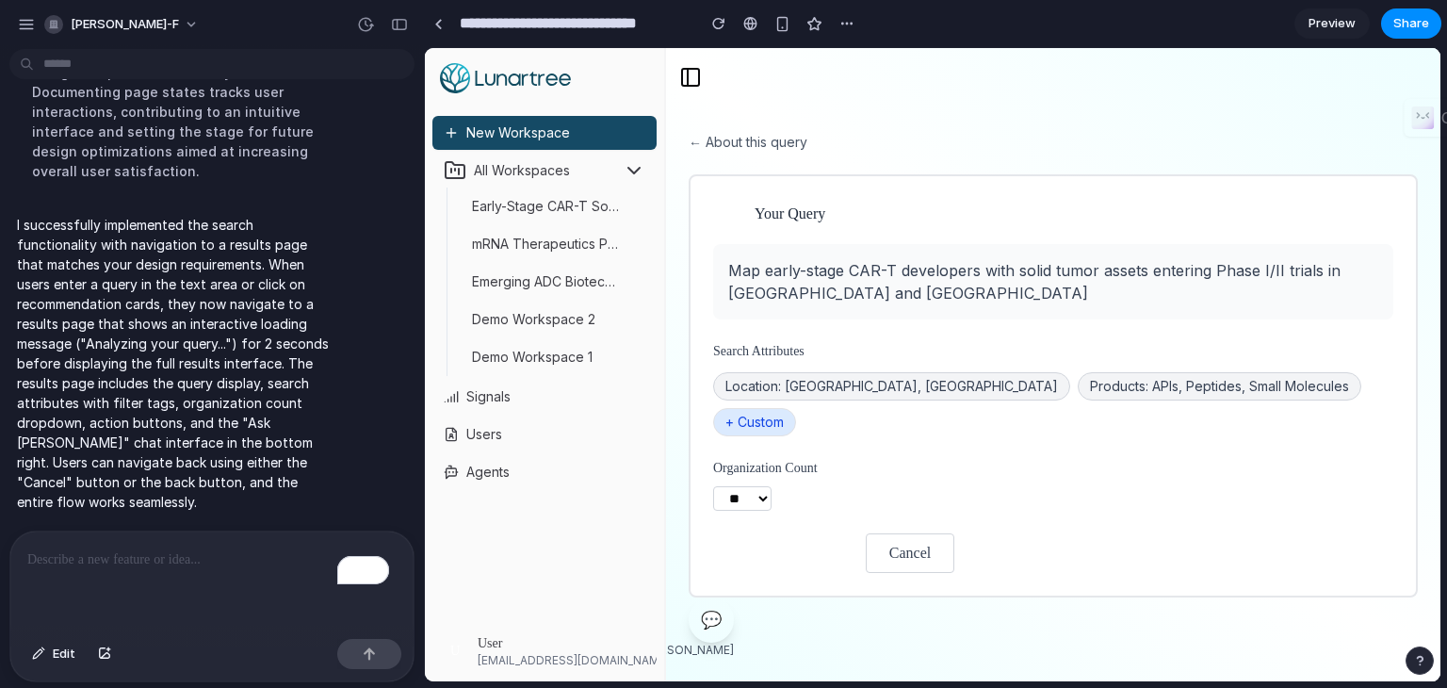
click at [765, 533] on button "Confirm Search" at bounding box center [783, 553] width 141 height 40
click at [709, 607] on span "💬" at bounding box center [711, 620] width 21 height 26
click at [391, 27] on div "button" at bounding box center [399, 24] width 17 height 13
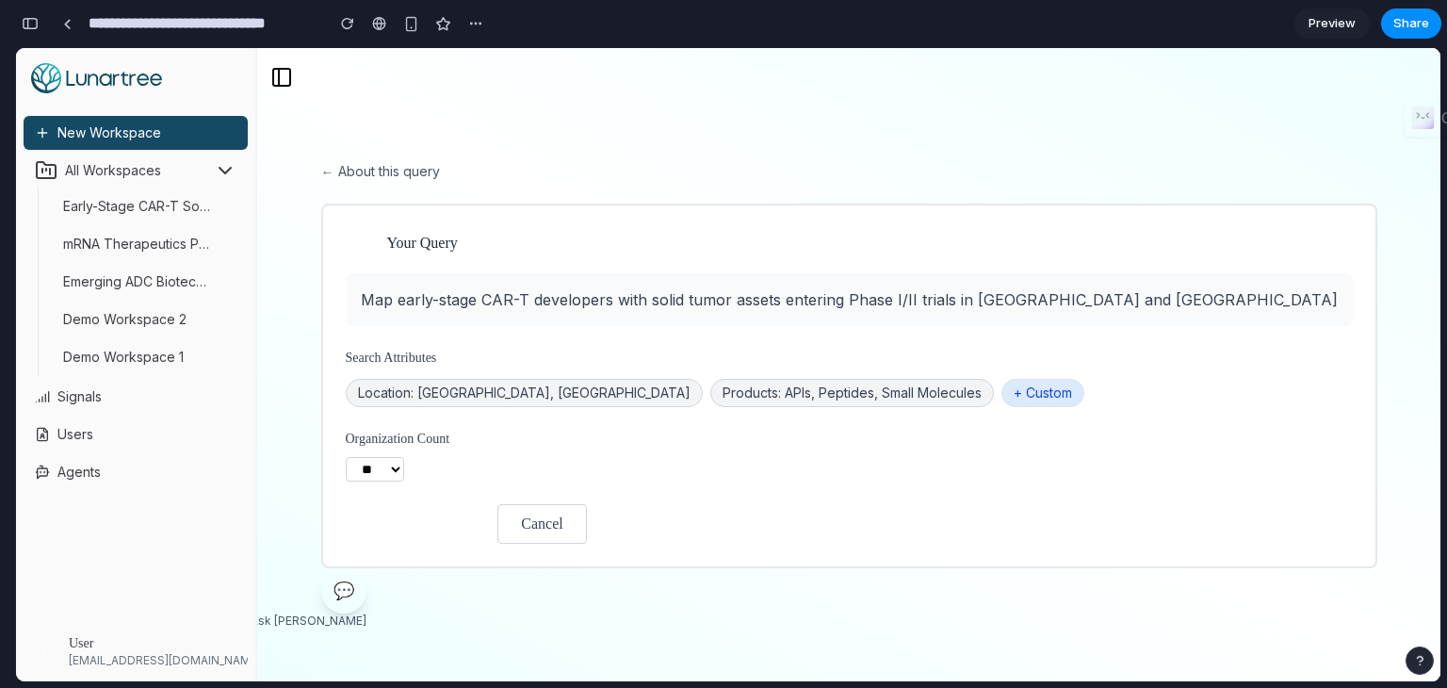
scroll to position [885, 0]
click at [487, 511] on button "Confirm Search" at bounding box center [416, 524] width 141 height 40
click at [586, 514] on button "Cancel" at bounding box center [541, 524] width 89 height 40
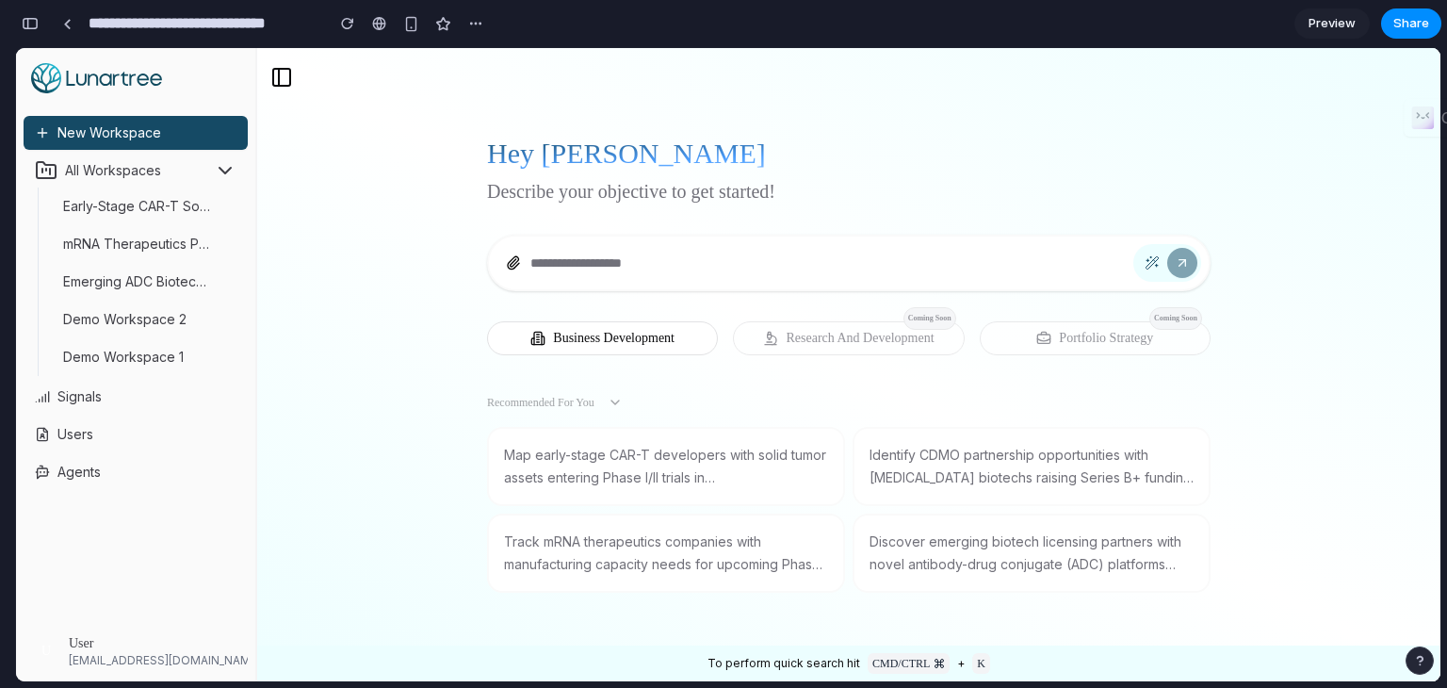
click at [744, 468] on p "Map early-stage CAR-T developers with solid tumor assets entering Phase I/II tr…" at bounding box center [666, 466] width 324 height 45
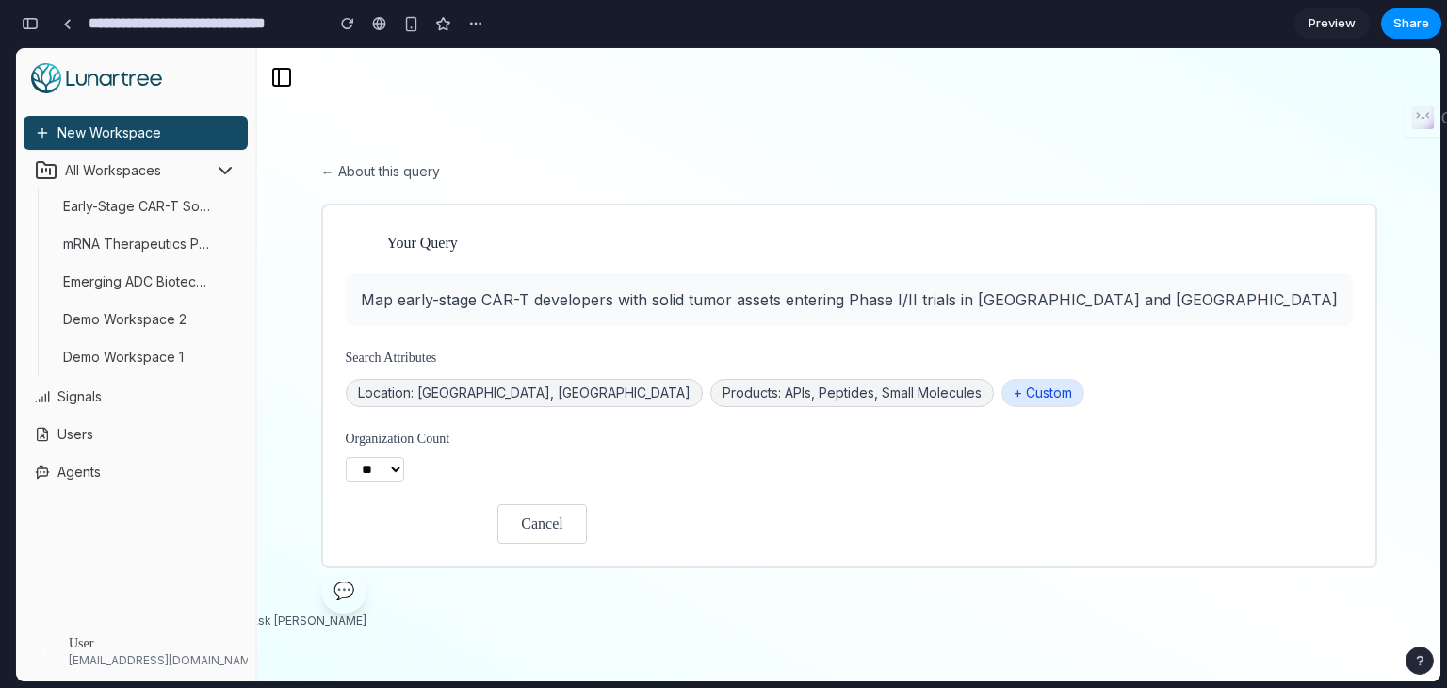
click at [404, 465] on select "** *** ***" at bounding box center [375, 469] width 58 height 24
select select "***"
click at [404, 457] on select "** *** ***" at bounding box center [375, 469] width 58 height 24
click at [581, 471] on div "Organization Count ** *** ***" at bounding box center [849, 456] width 1007 height 52
click at [487, 521] on button "Confirm Search" at bounding box center [416, 524] width 141 height 40
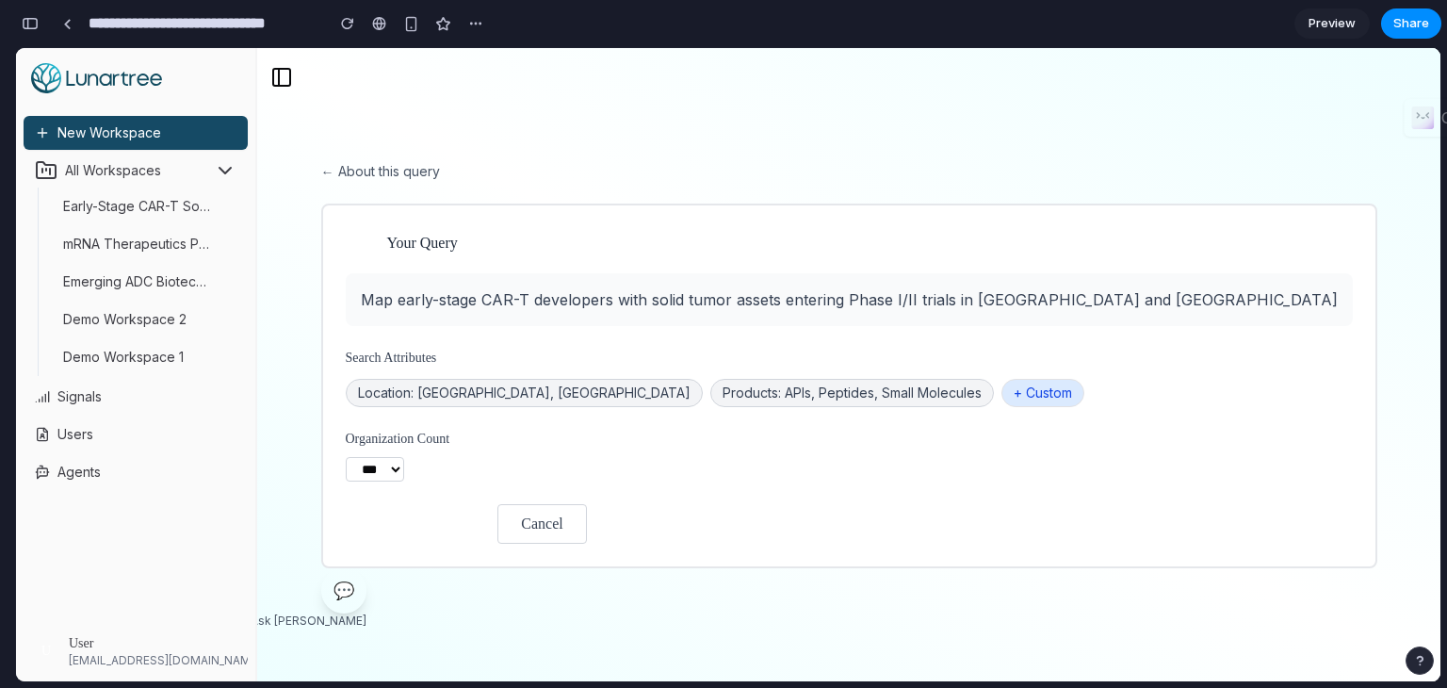
click at [487, 515] on button "Confirm Search" at bounding box center [416, 524] width 141 height 40
click at [354, 592] on span "💬" at bounding box center [344, 591] width 21 height 26
click at [366, 619] on div "# Ask [PERSON_NAME]" at bounding box center [303, 620] width 126 height 15
drag, startPoint x: 477, startPoint y: 567, endPoint x: 470, endPoint y: 579, distance: 13.9
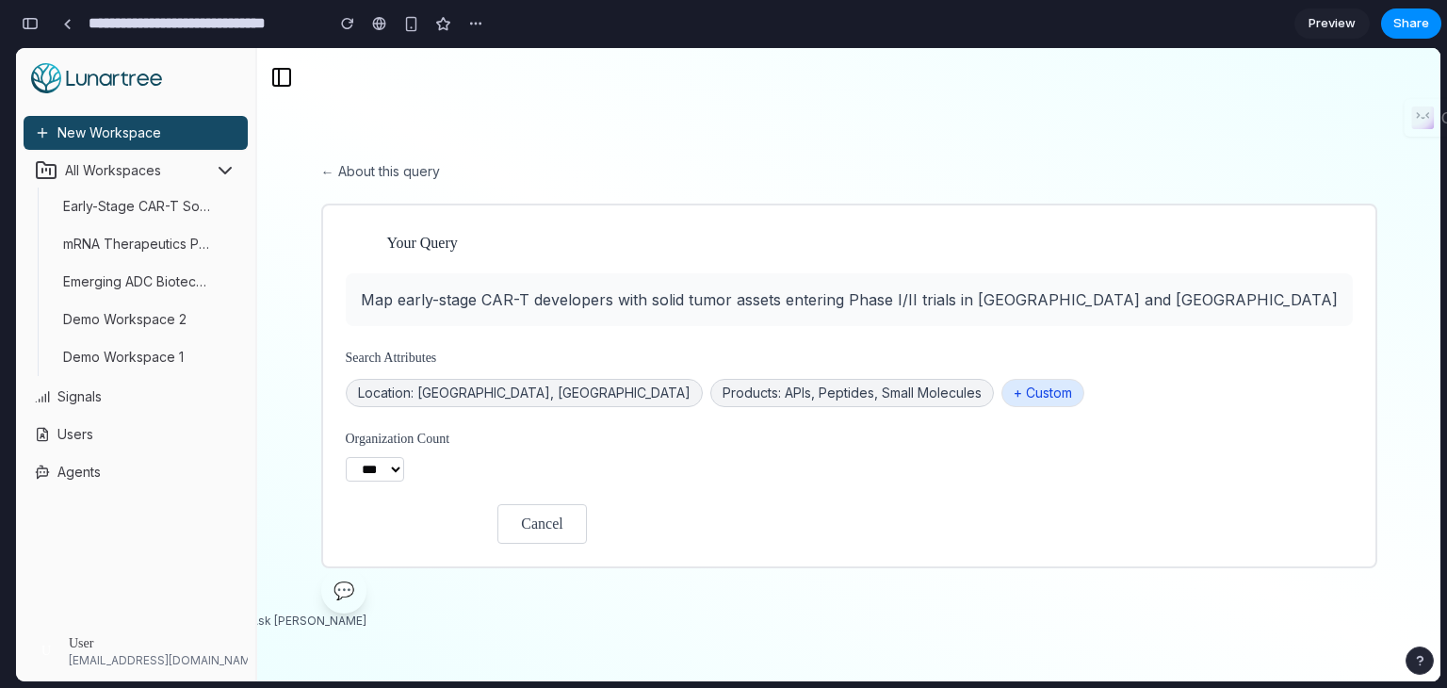
click at [366, 579] on div "💬" at bounding box center [343, 590] width 45 height 45
click at [354, 579] on span "💬" at bounding box center [344, 591] width 21 height 26
click at [440, 162] on button "← About this query" at bounding box center [380, 171] width 119 height 19
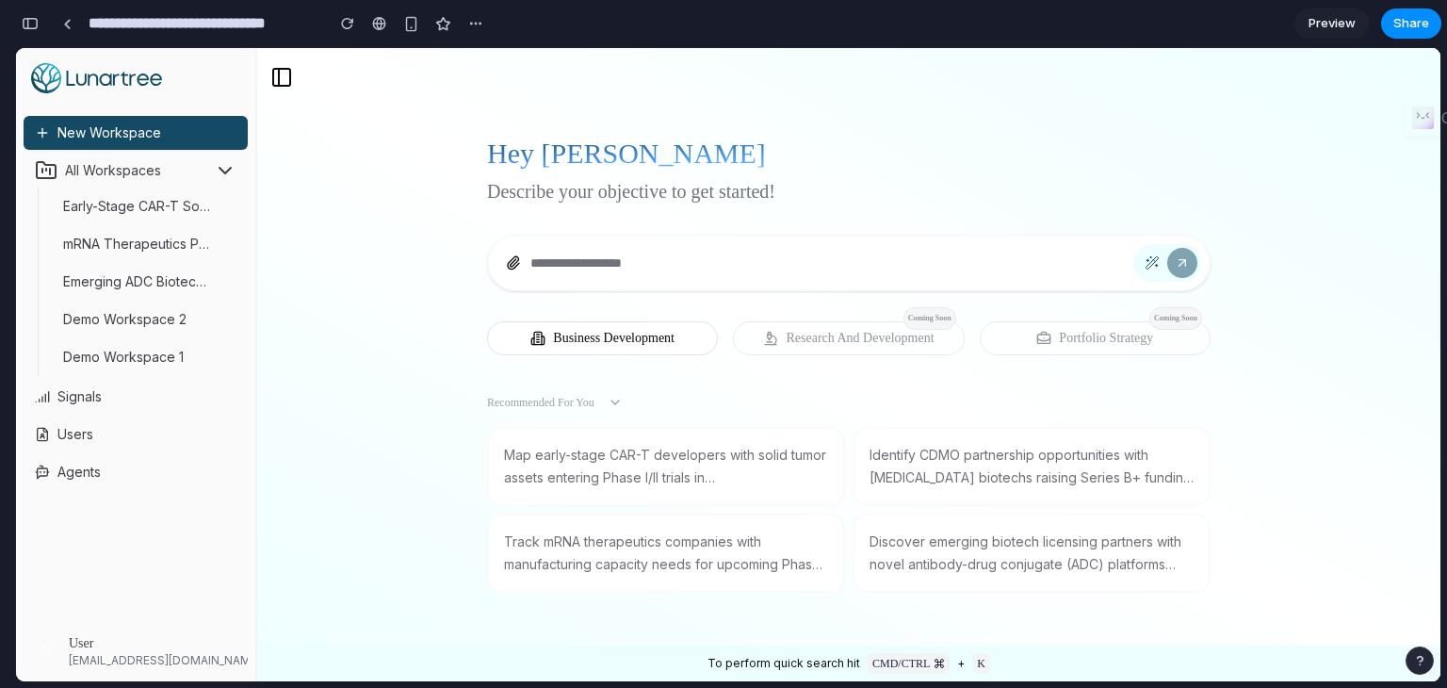
click at [704, 473] on p "Map early-stage CAR-T developers with solid tumor assets entering Phase I/II tr…" at bounding box center [666, 466] width 324 height 45
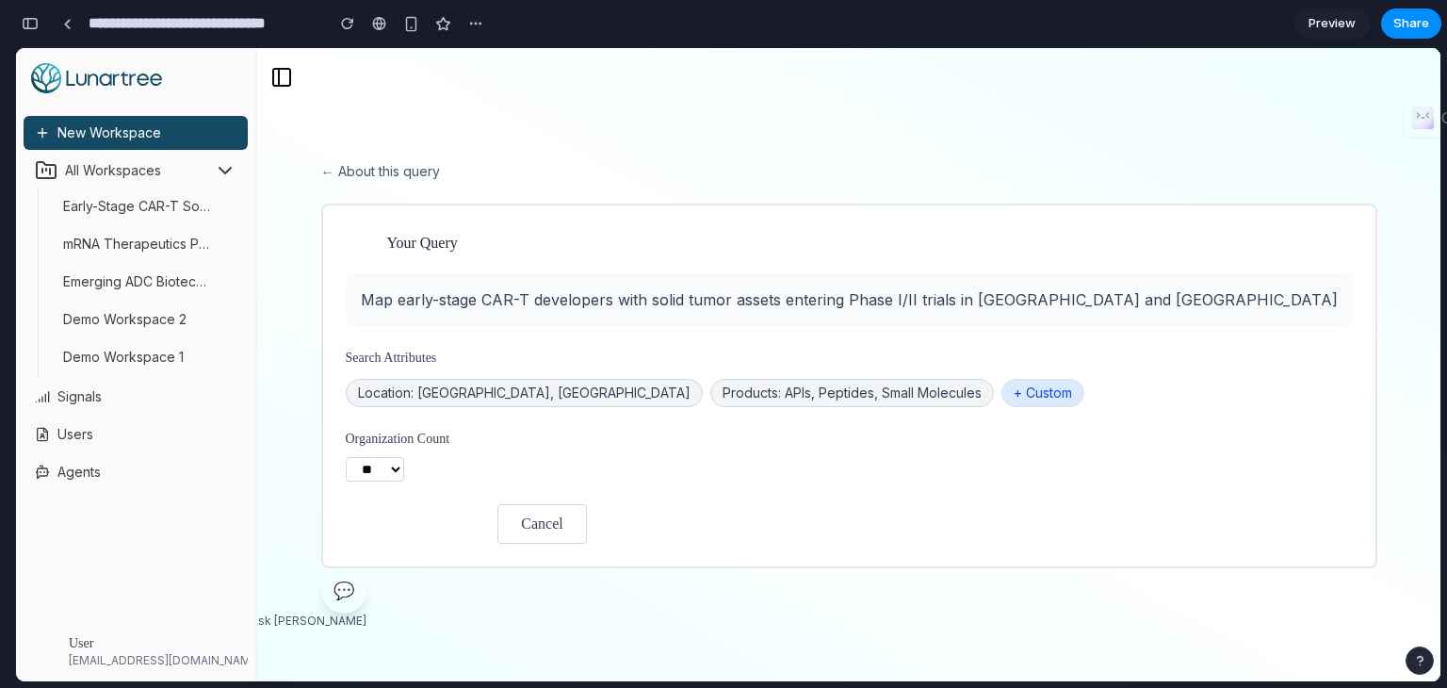
click at [487, 523] on button "Confirm Search" at bounding box center [416, 524] width 141 height 40
click at [487, 526] on button "Confirm Search" at bounding box center [416, 524] width 141 height 40
click at [440, 171] on button "← About this query" at bounding box center [380, 171] width 119 height 19
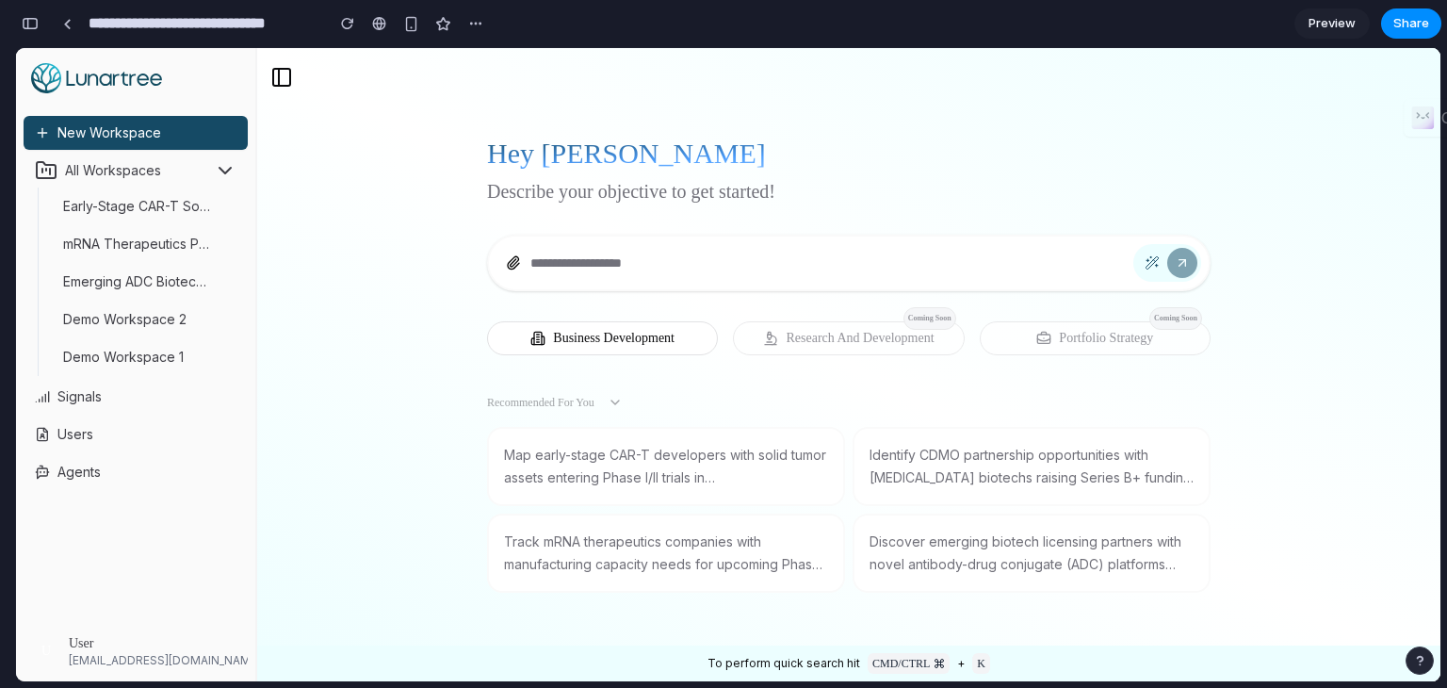
click at [276, 78] on button at bounding box center [282, 77] width 26 height 26
click at [141, 187] on ul "Early-Stage CAR-T Solid Tumor Trials China & US mRNA Therapeutics Phase III Man…" at bounding box center [137, 281] width 198 height 188
click at [212, 213] on button "Early-Stage CAR-T Solid Tumor Trials [GEOGRAPHIC_DATA] & [GEOGRAPHIC_DATA]" at bounding box center [137, 206] width 178 height 34
click at [184, 257] on button "mRNA Therapeutics Phase III Manufacturing Needs" at bounding box center [137, 244] width 178 height 34
click at [675, 464] on p "Map early-stage CAR-T developers with solid tumor assets entering Phase I/II tr…" at bounding box center [666, 466] width 324 height 45
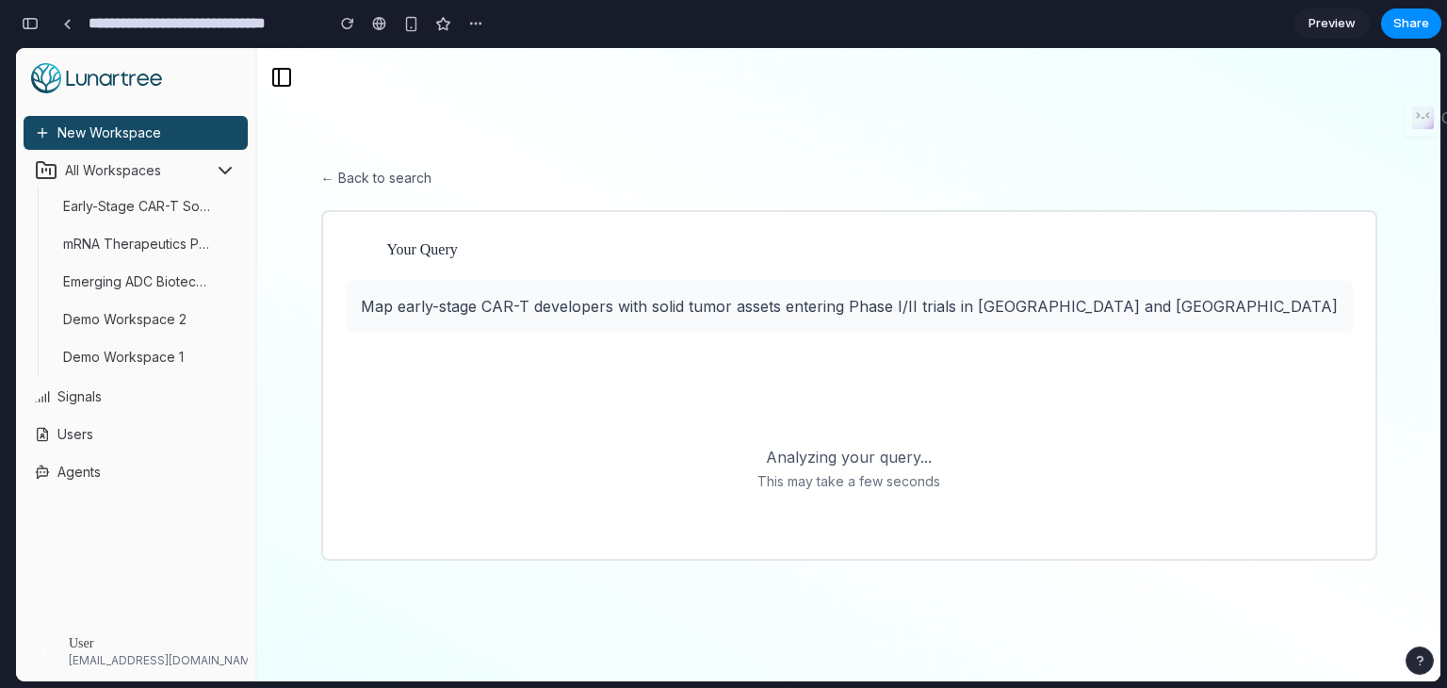
click at [848, 472] on p "This may take a few seconds" at bounding box center [848, 481] width 183 height 19
drag, startPoint x: 154, startPoint y: 565, endPoint x: 140, endPoint y: 619, distance: 55.3
click at [137, 616] on div "New Workspace All Workspaces Early-Stage CAR-T Solid Tumor Trials China & US mR…" at bounding box center [135, 364] width 239 height 633
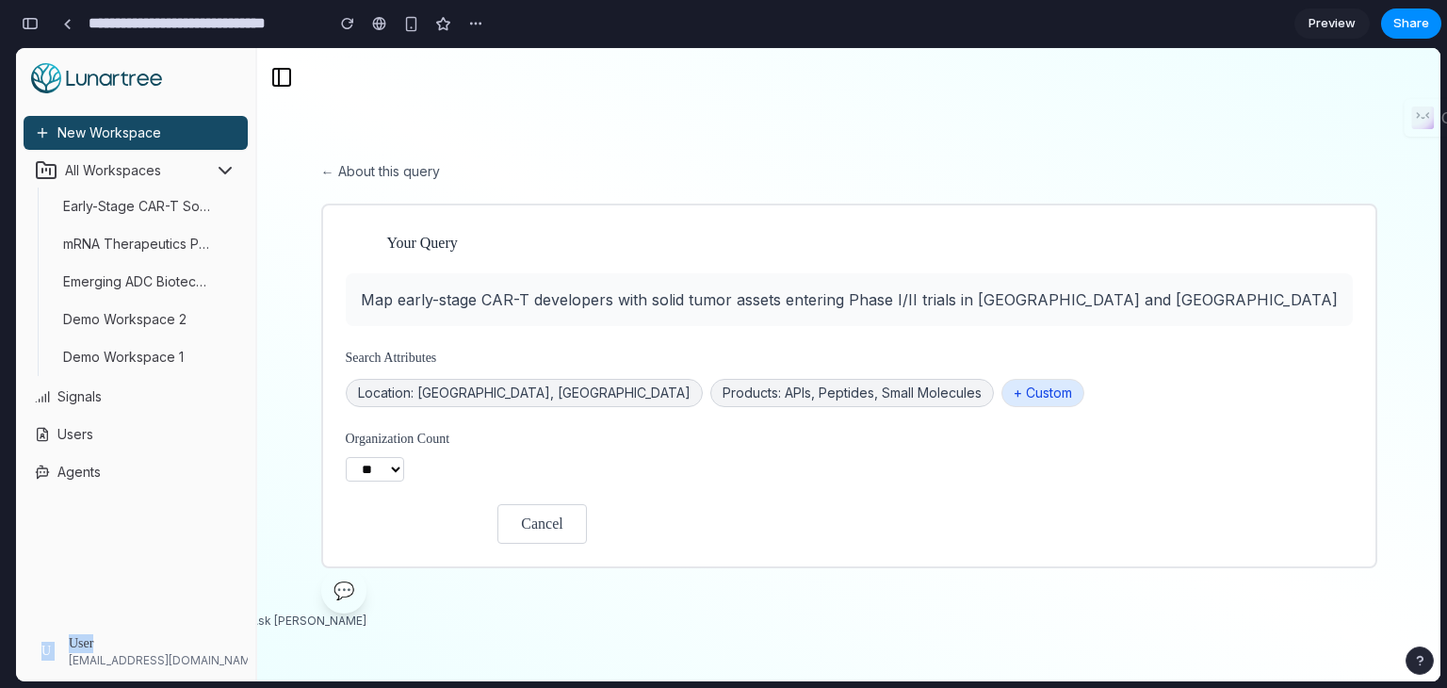
click at [144, 657] on span "[EMAIL_ADDRESS][DOMAIN_NAME]" at bounding box center [165, 660] width 192 height 15
click at [513, 573] on div "← About this query V Your Query Map early-stage CAR-T developers with solid tum…" at bounding box center [849, 364] width 1101 height 451
click at [354, 587] on span "💬" at bounding box center [344, 591] width 21 height 26
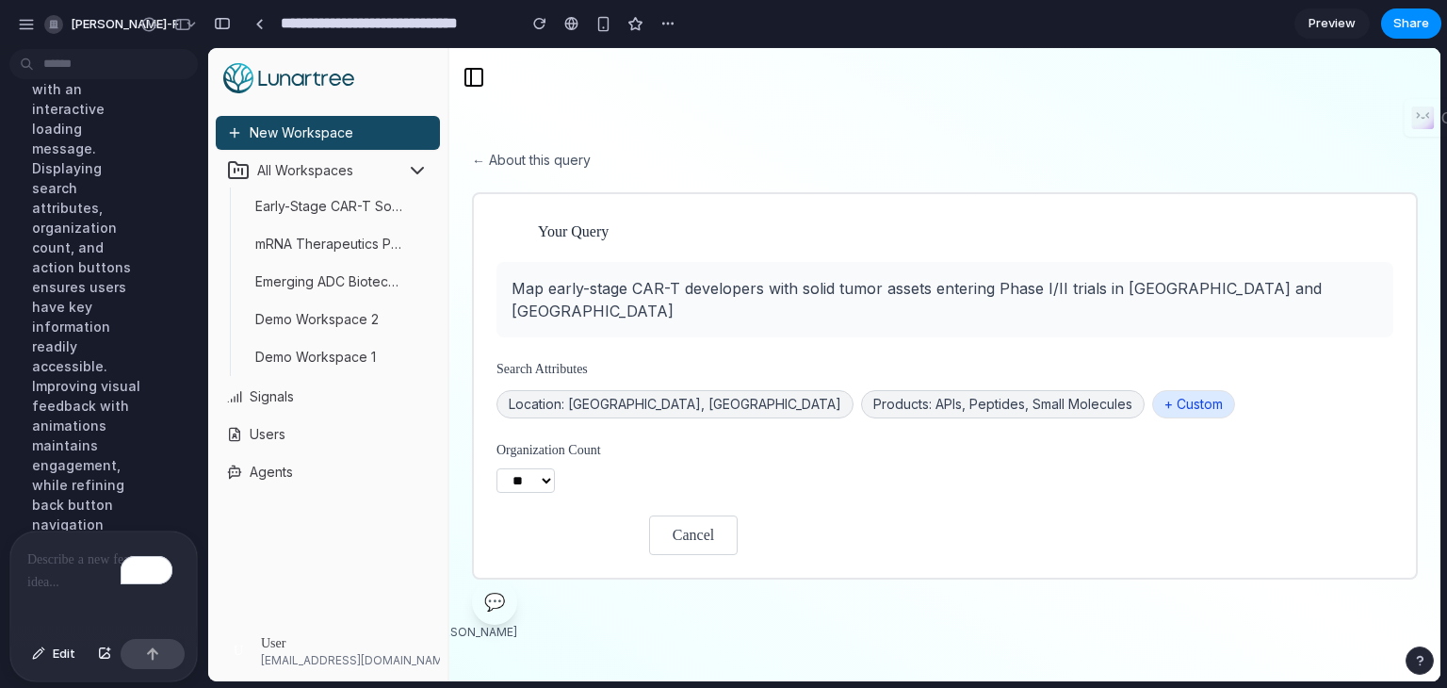
scroll to position [790, 0]
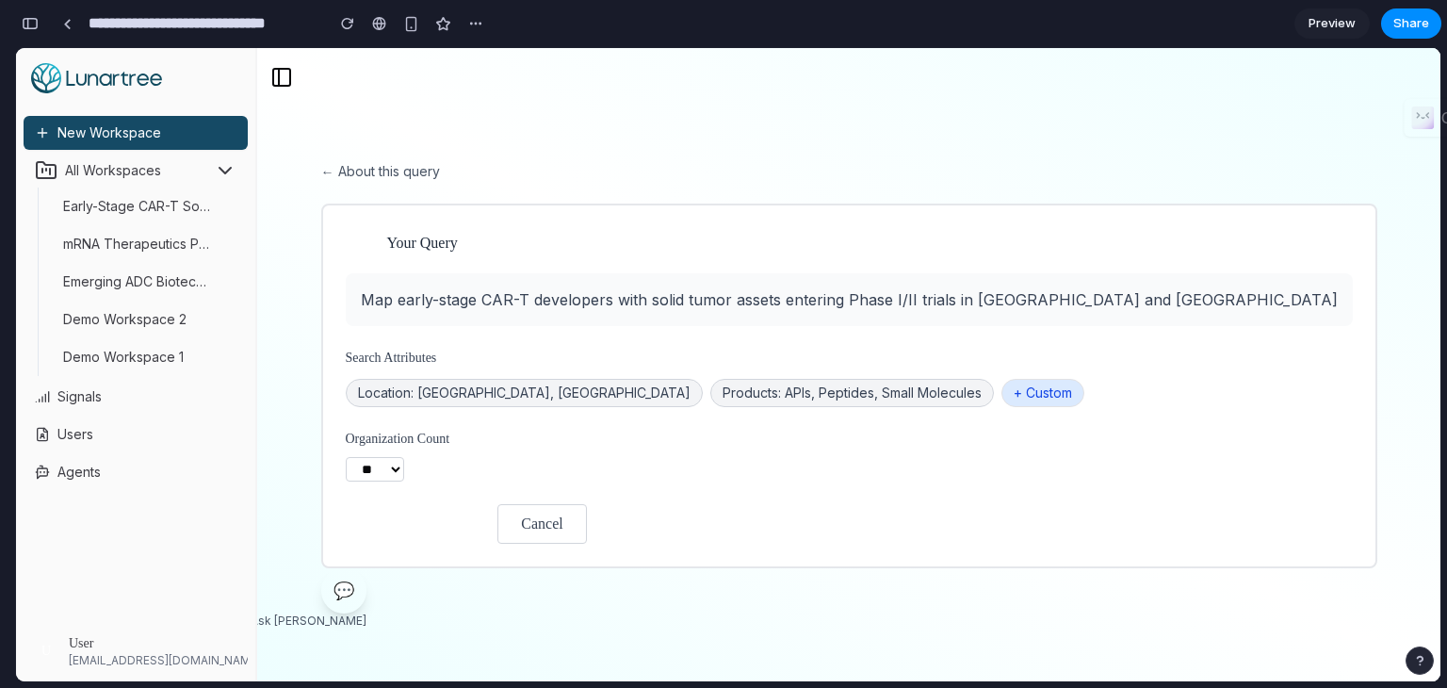
click at [404, 457] on select "** *** ***" at bounding box center [375, 469] width 58 height 24
select select "***"
click at [404, 457] on select "** *** ***" at bounding box center [375, 469] width 58 height 24
click at [572, 464] on div "Organization Count ** *** ***" at bounding box center [849, 456] width 1007 height 52
click at [586, 523] on button "Cancel" at bounding box center [541, 524] width 89 height 40
